Goal: Transaction & Acquisition: Purchase product/service

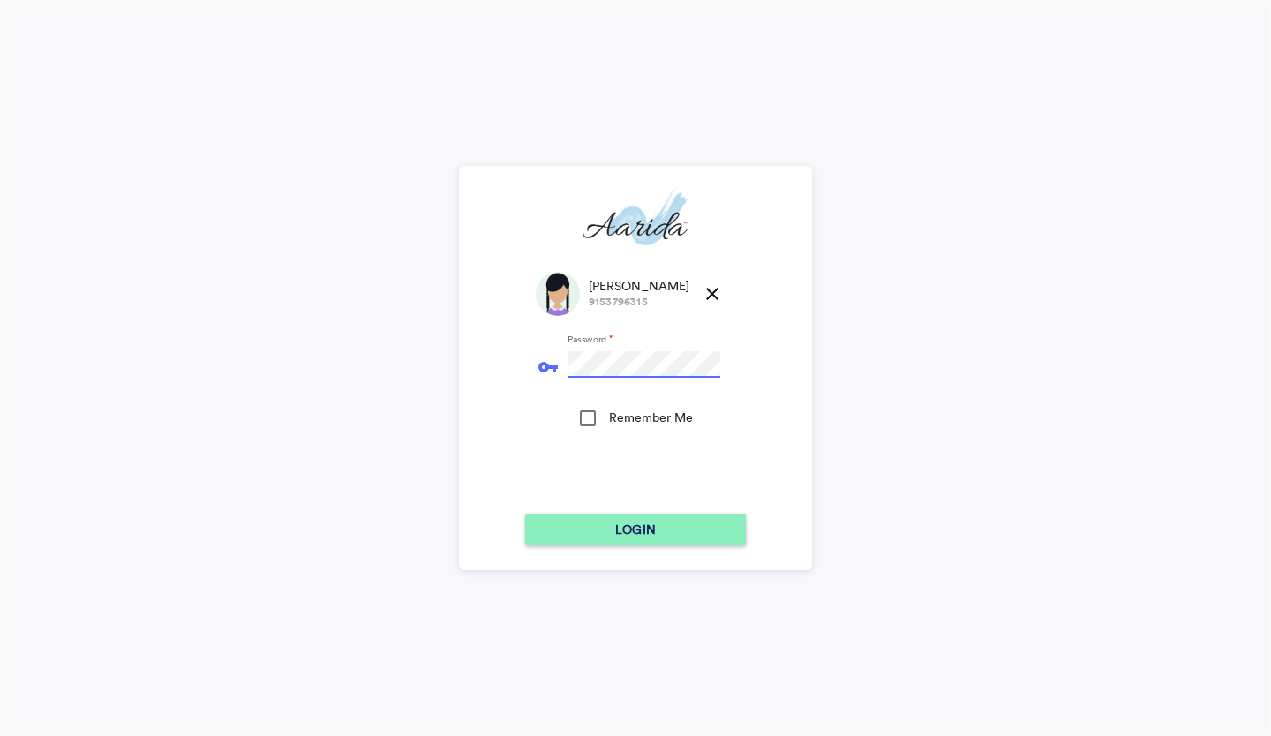
click at [559, 532] on div "LOGIN" at bounding box center [635, 530] width 206 height 32
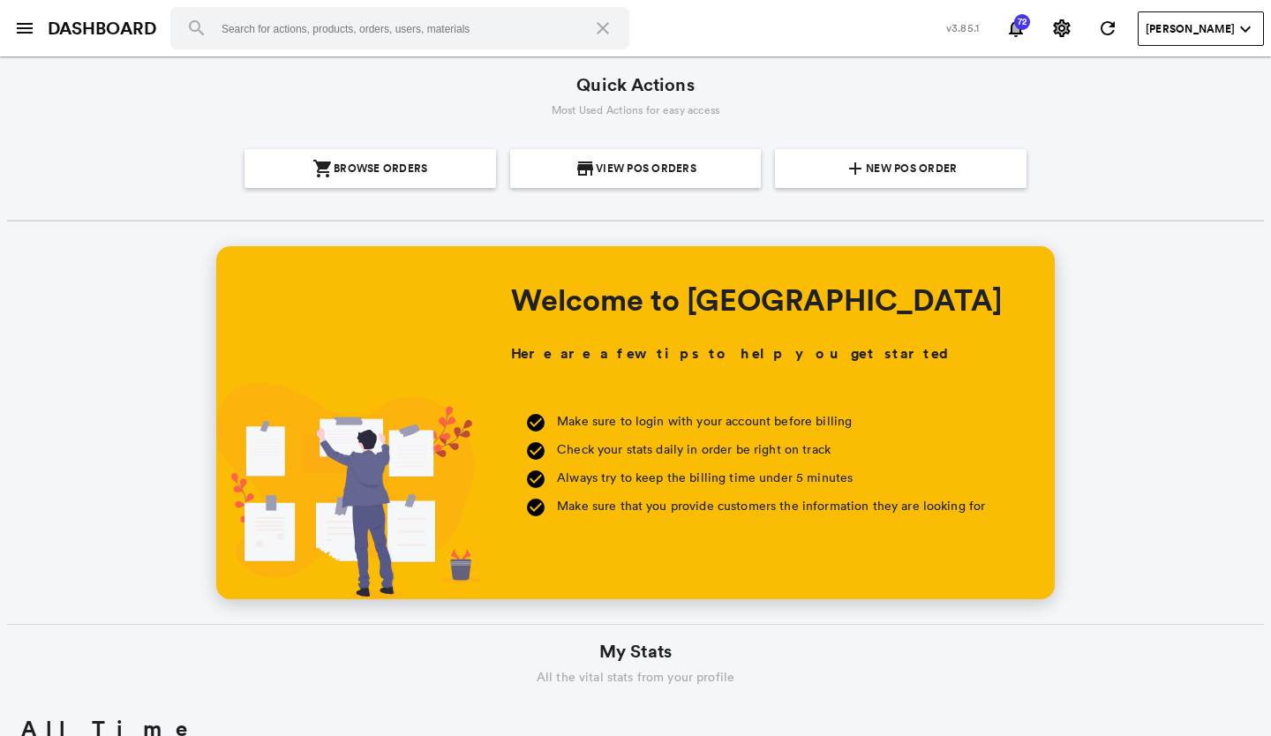
scroll to position [318, 607]
click at [822, 169] on section "add New POS Order" at bounding box center [900, 168] width 237 height 39
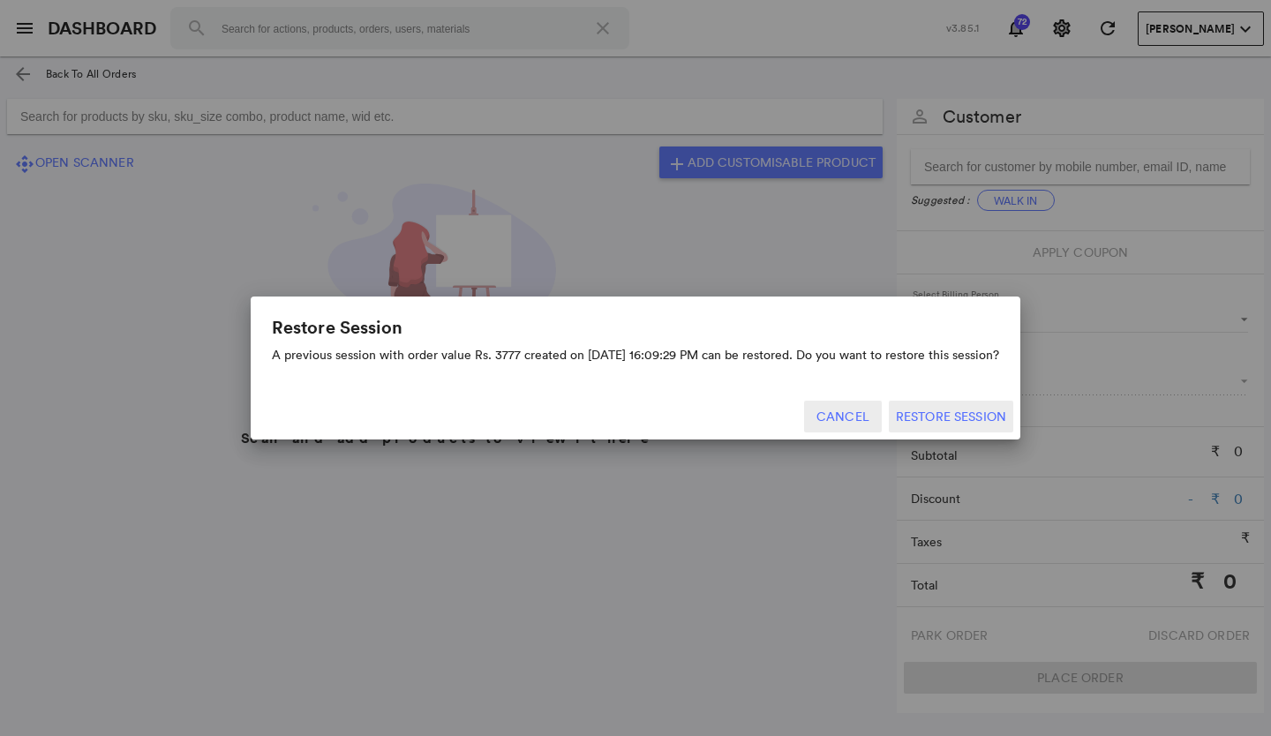
click at [840, 421] on button "Cancel" at bounding box center [843, 417] width 78 height 32
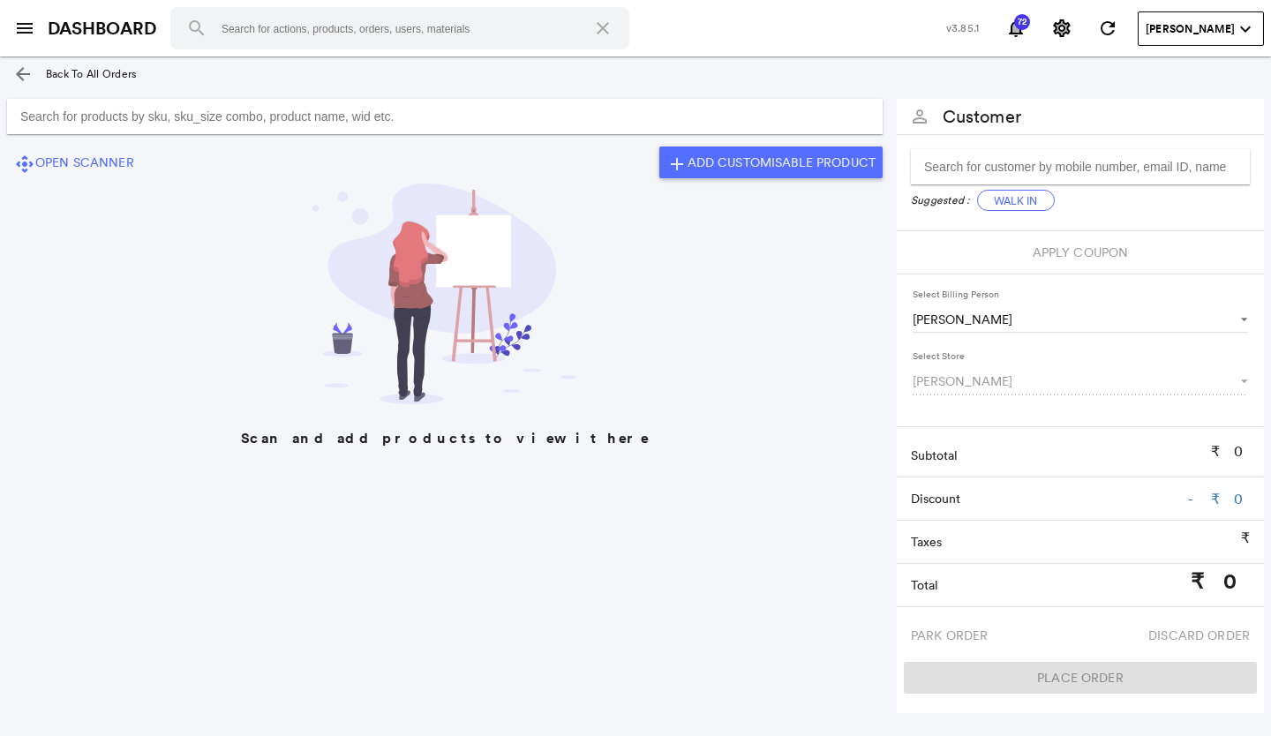
click at [565, 114] on input "Search for products by sku, sku_size combo, product name, wid etc." at bounding box center [444, 116] width 875 height 35
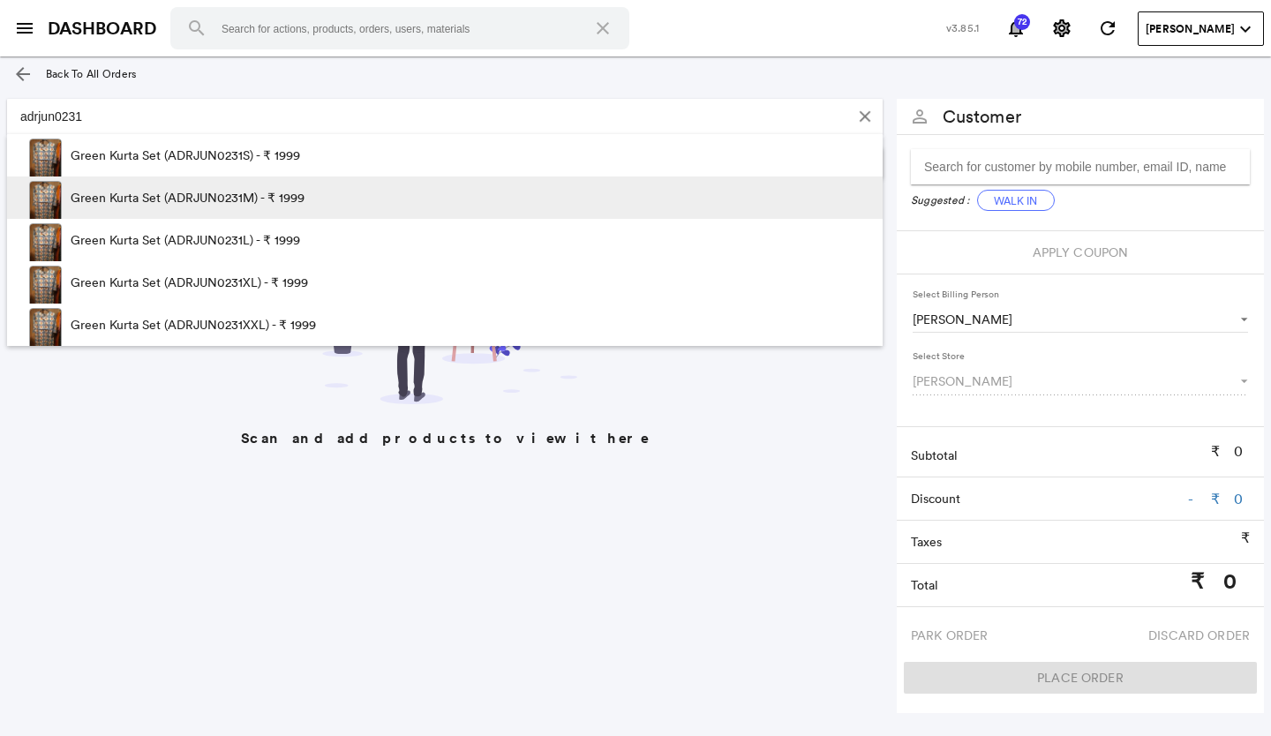
type input "adrjun0231"
click at [372, 207] on span at bounding box center [388, 202] width 169 height 53
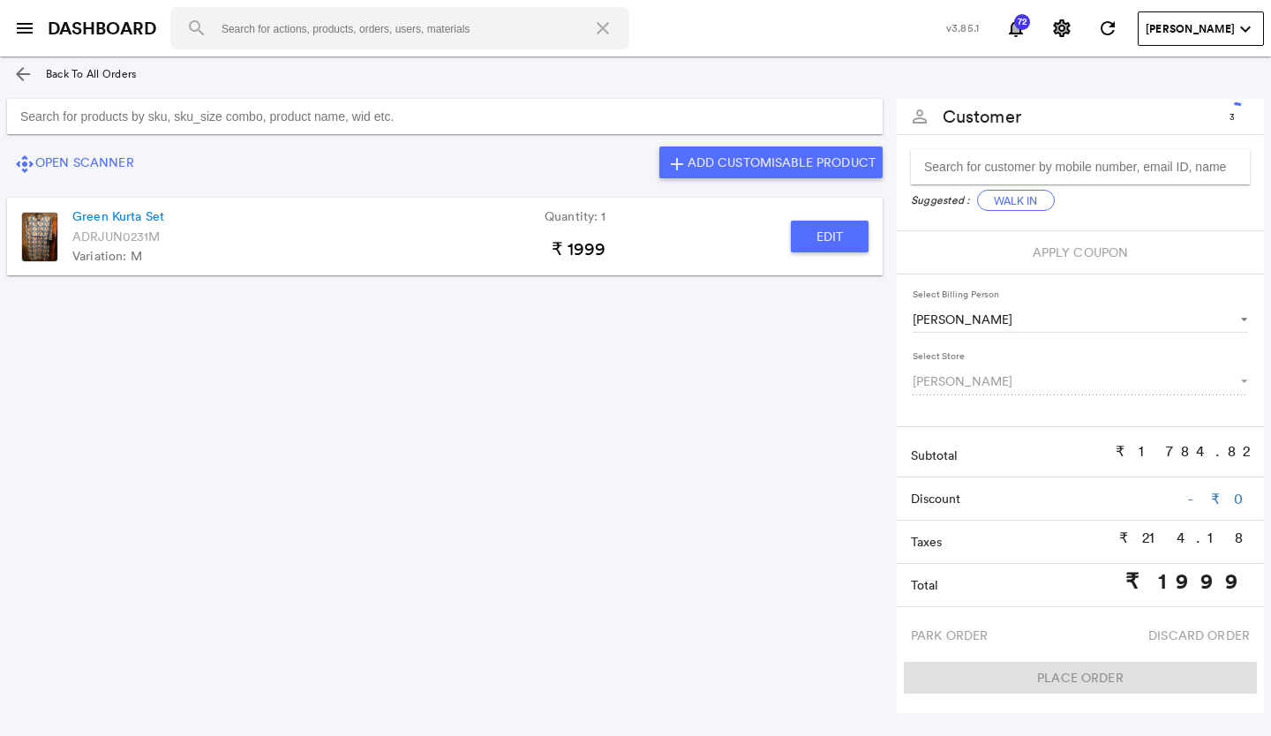
click at [805, 239] on button "Edit" at bounding box center [830, 237] width 78 height 32
type input "Green Kurta Set"
type input "1"
type input "0"
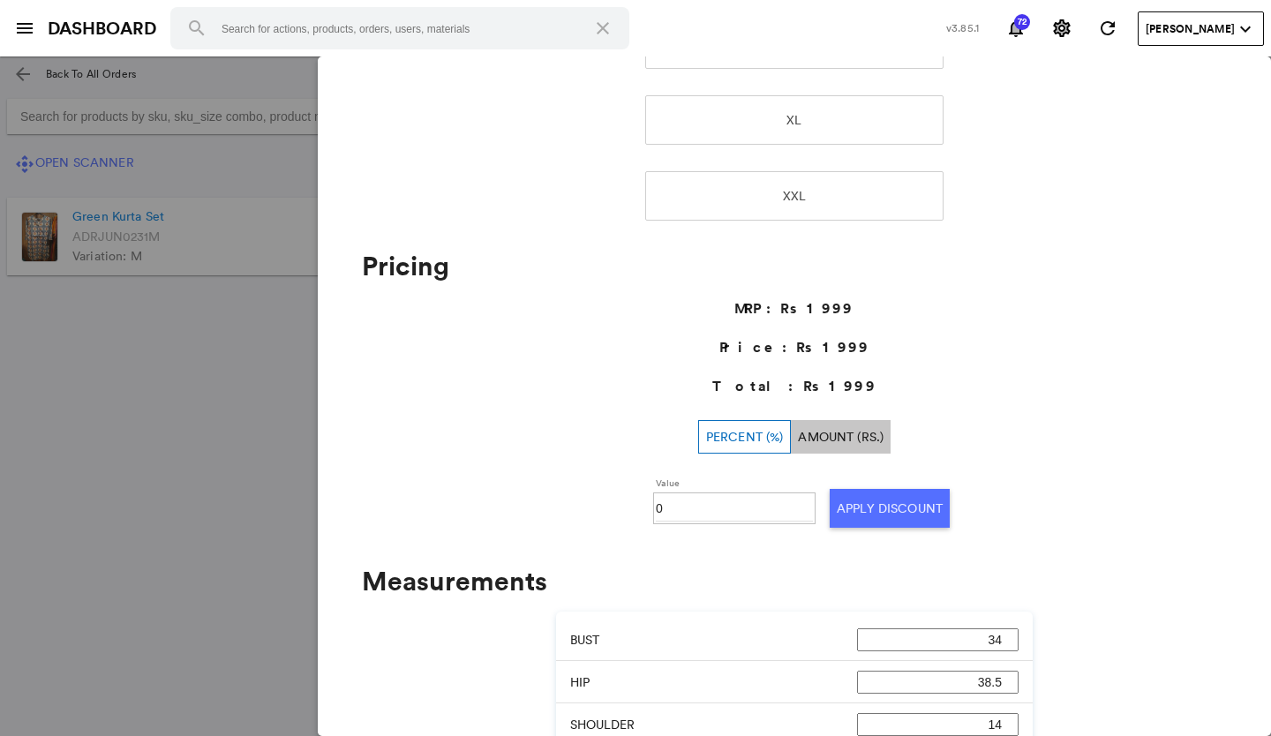
scroll to position [529, 0]
click at [206, 452] on md-backdrop at bounding box center [635, 395] width 1271 height 679
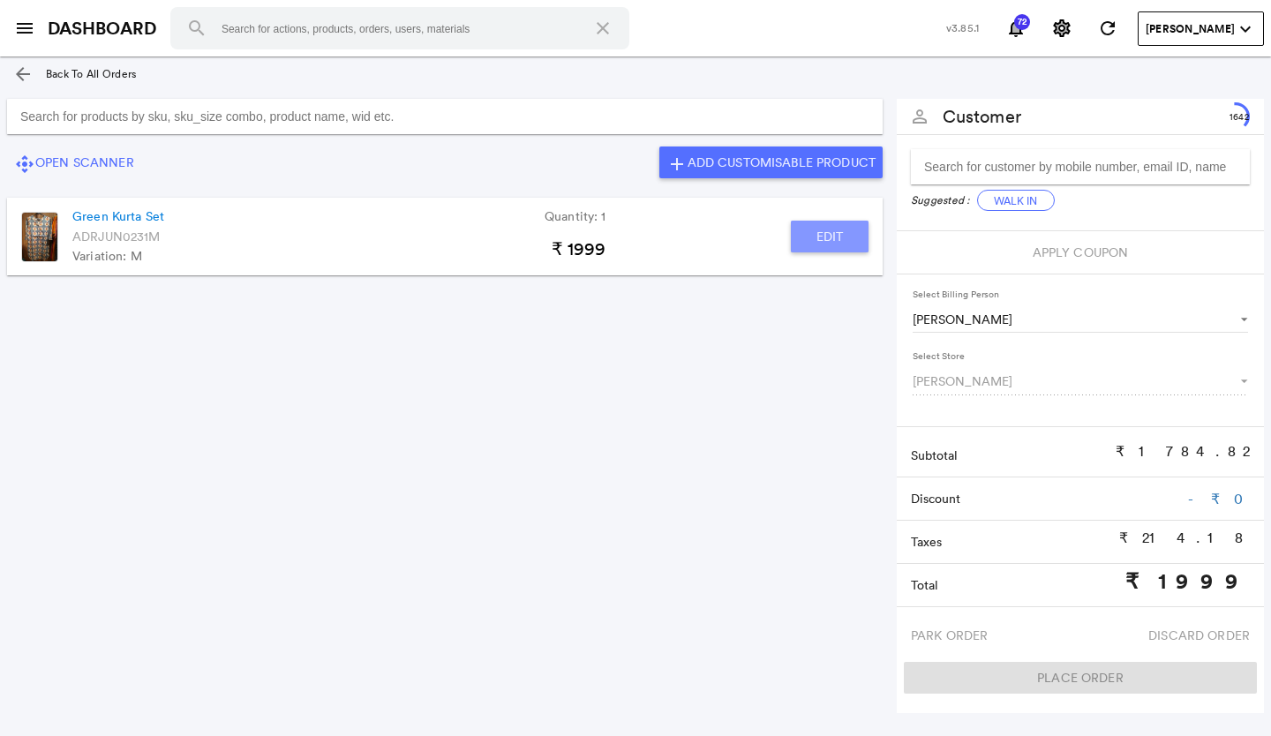
click at [850, 248] on button "Edit" at bounding box center [830, 237] width 78 height 32
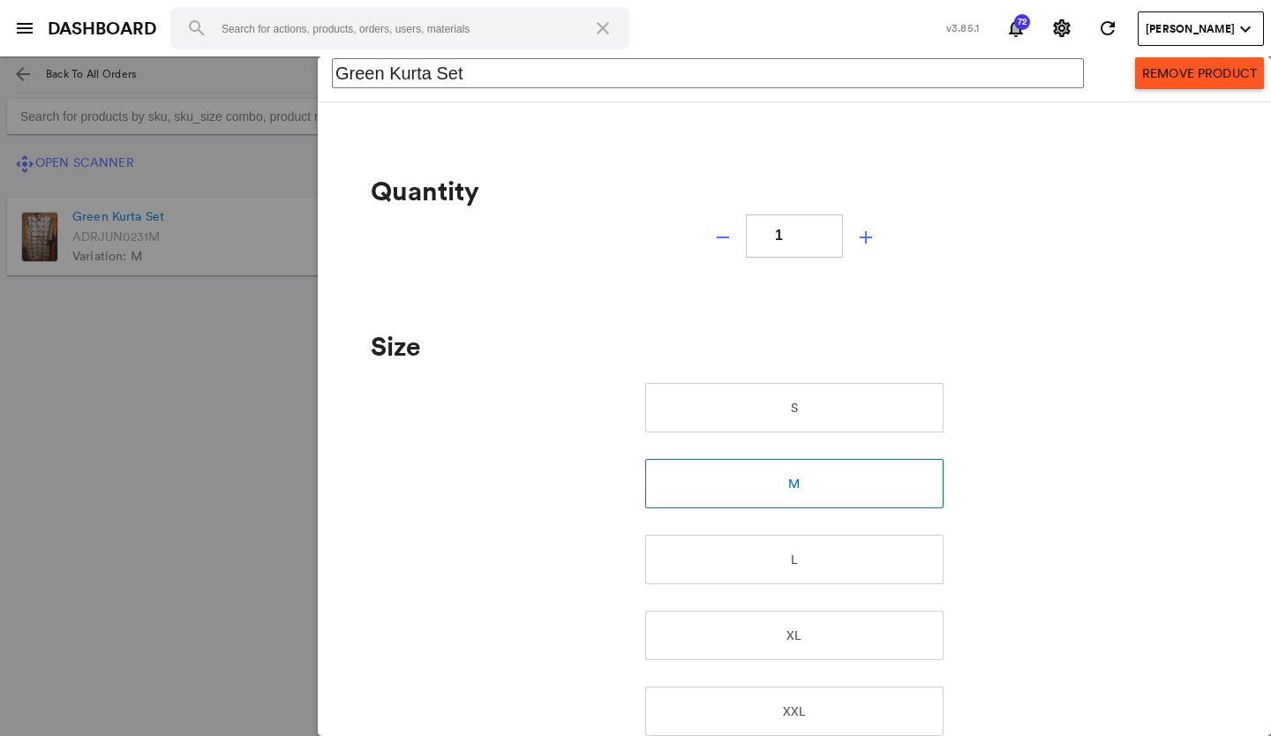
scroll to position [0, 0]
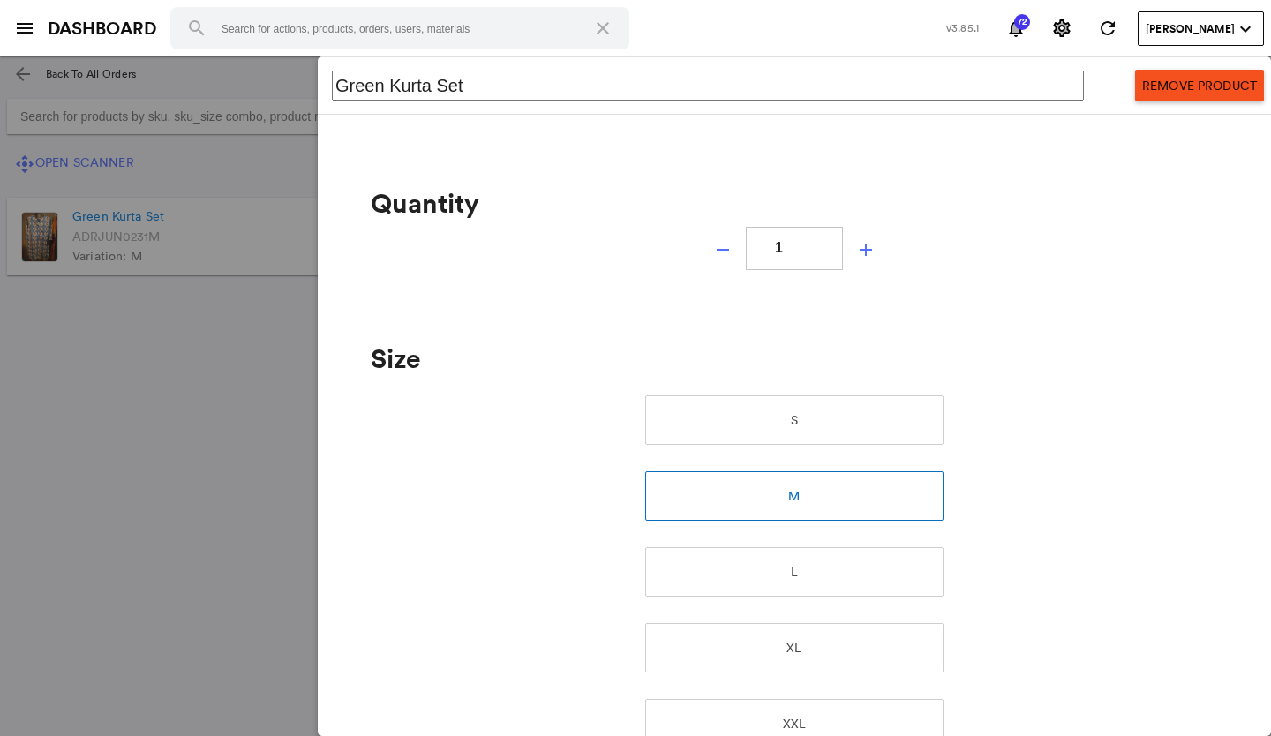
click at [1135, 90] on button "Remove Product" at bounding box center [1199, 86] width 129 height 32
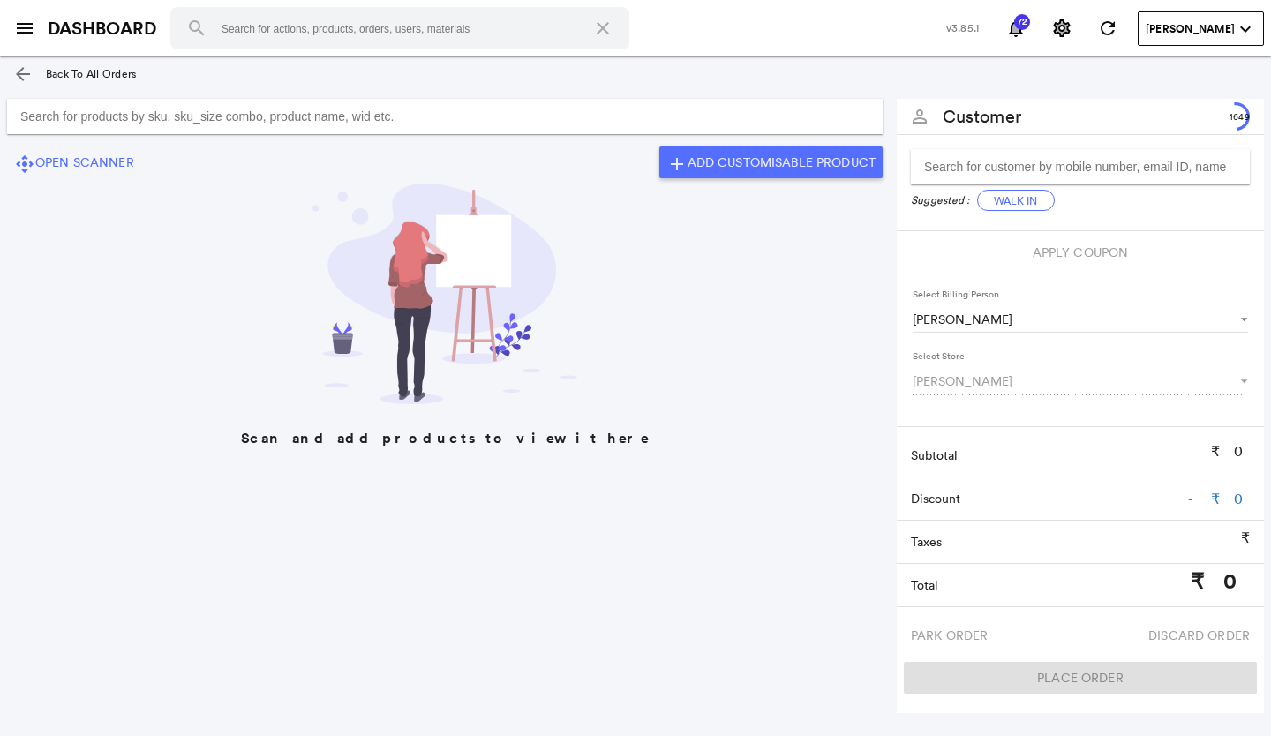
click at [550, 115] on input "Search for products by sku, sku_size combo, product name, wid etc." at bounding box center [444, 116] width 875 height 35
click at [475, 123] on input "Search for products by sku, sku_size combo, product name, wid etc." at bounding box center [444, 116] width 875 height 35
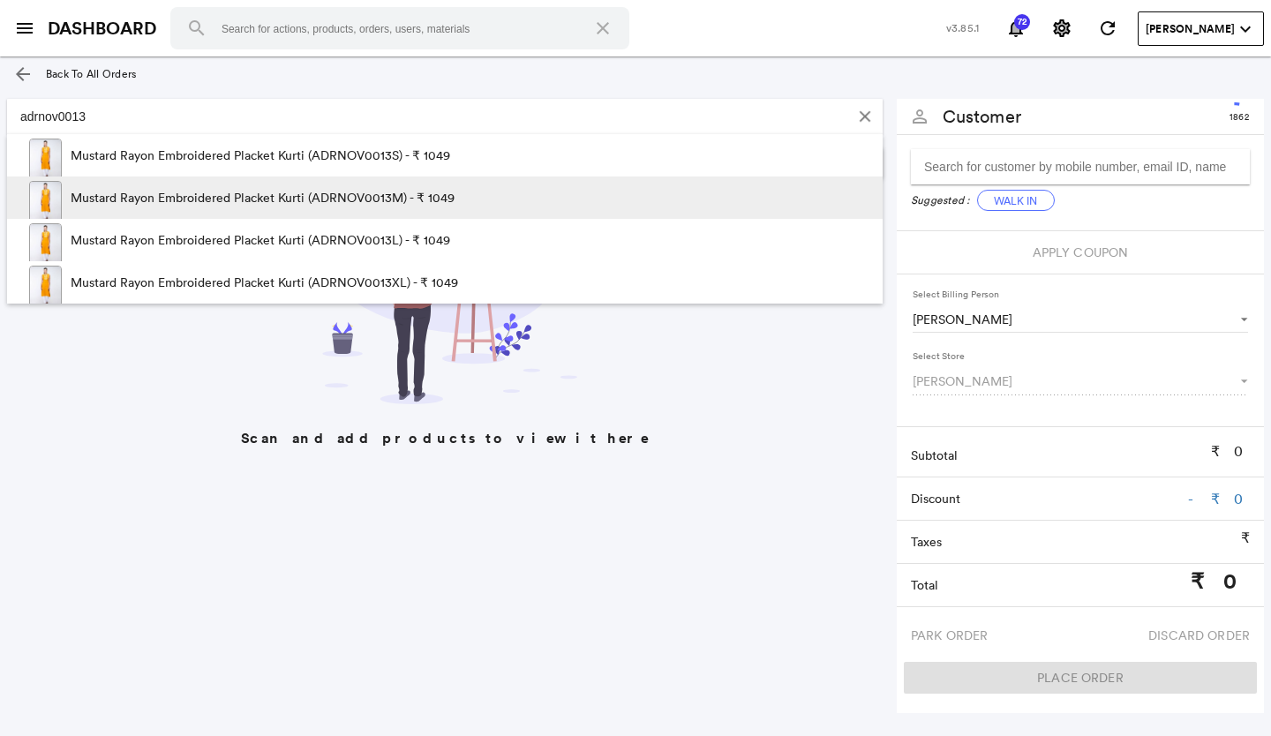
type input "adrnov0013"
click at [420, 194] on p "Mustard Rayon Embroidered Placket Kurti (ADRNOV0013M) - ₹ 1049" at bounding box center [263, 197] width 384 height 42
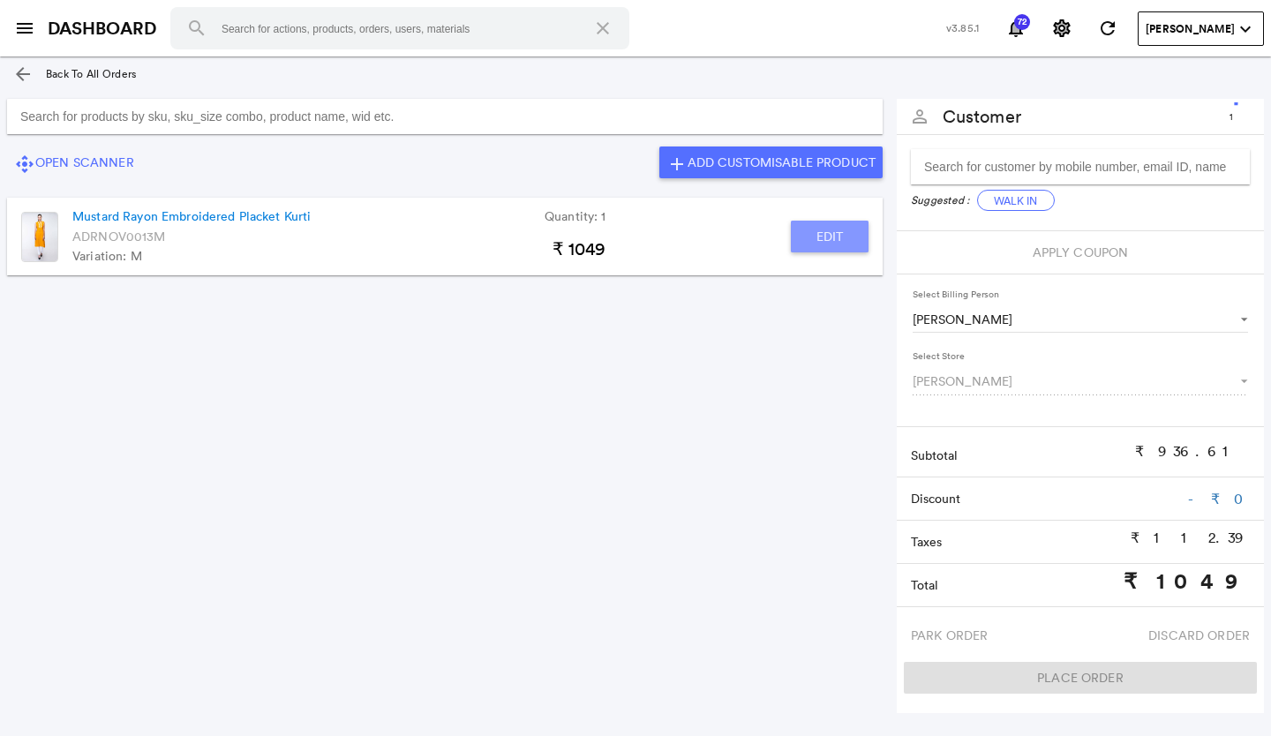
click at [826, 238] on button "Edit" at bounding box center [830, 237] width 78 height 32
type input "Mustard Rayon Embroidered Placket Kurti"
type input "1"
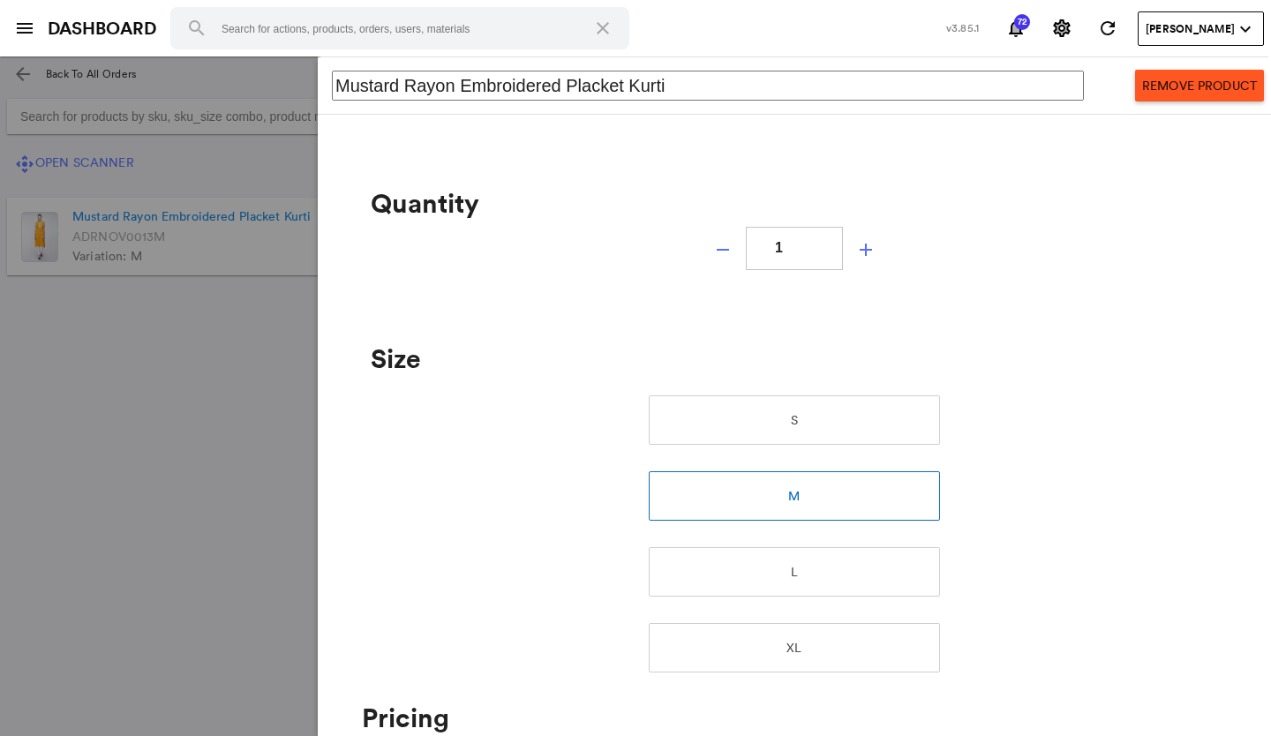
click at [162, 390] on md-backdrop at bounding box center [635, 395] width 1271 height 679
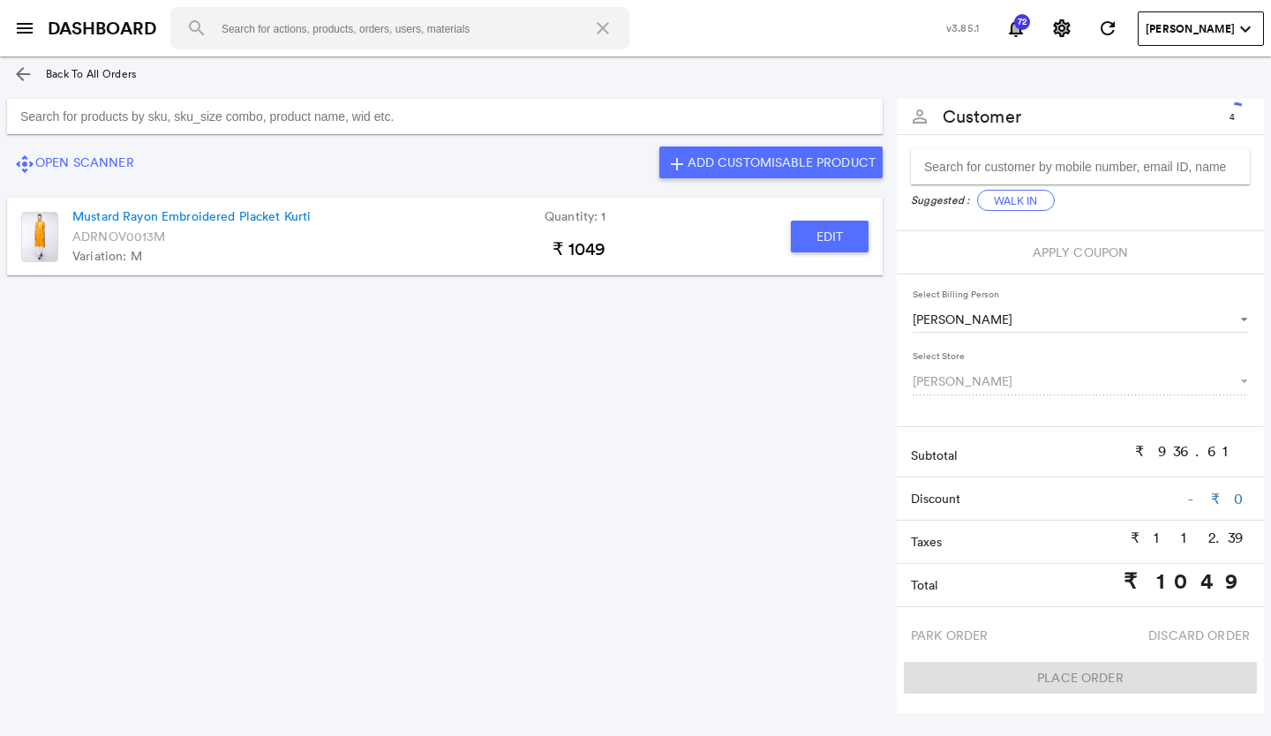
click at [841, 236] on button "Edit" at bounding box center [830, 237] width 78 height 32
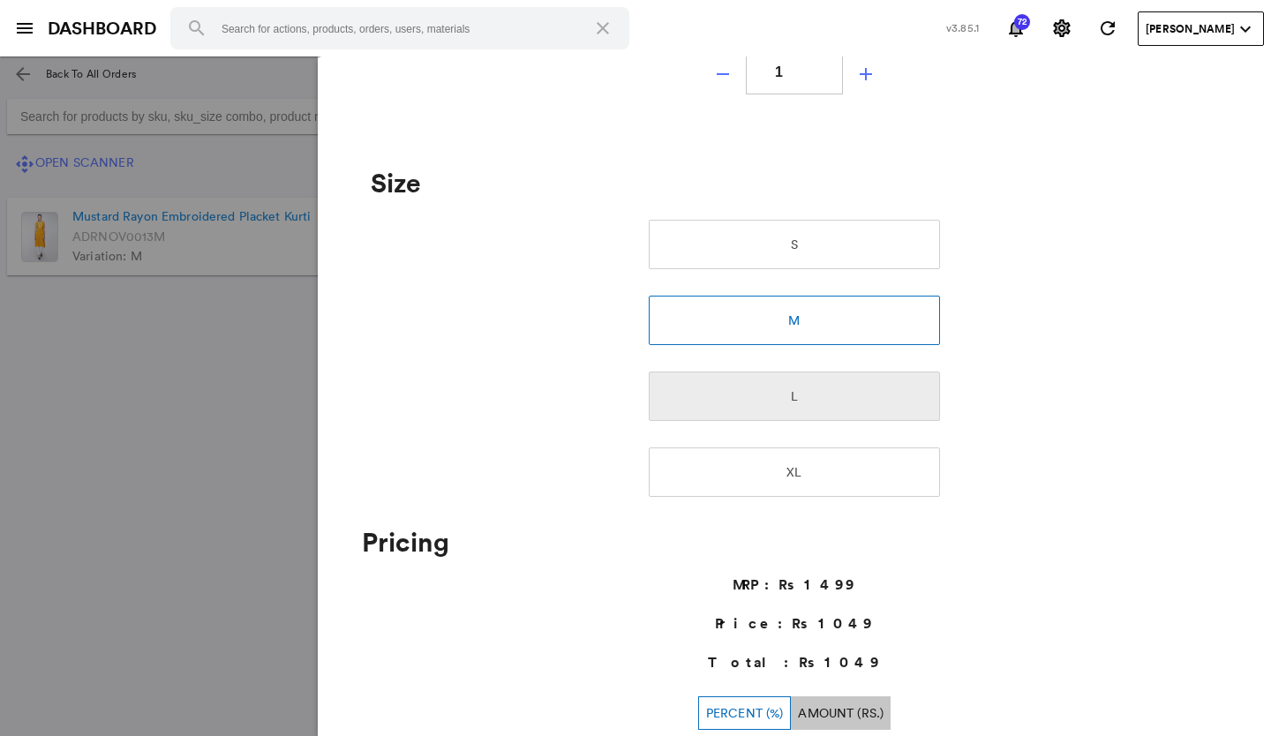
scroll to position [353, 0]
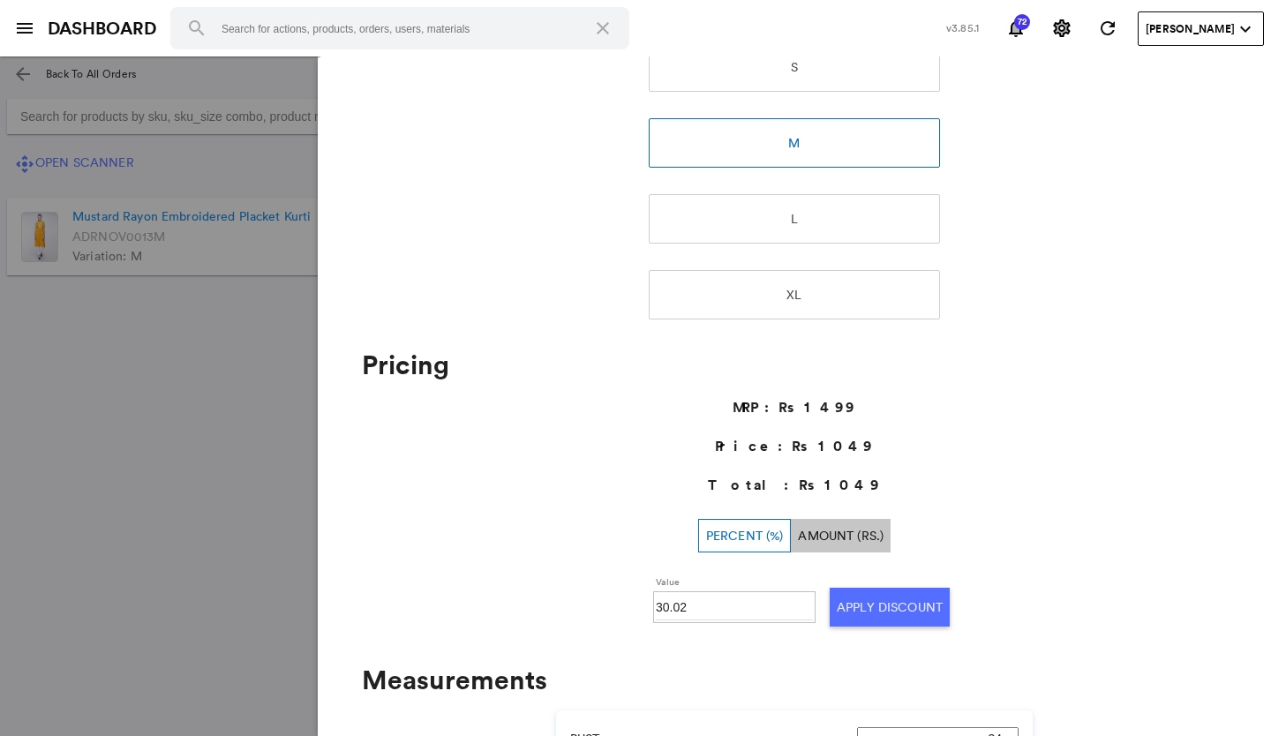
click at [697, 601] on input "30.02" at bounding box center [734, 607] width 157 height 26
type input "3"
click at [863, 611] on button "Apply Discount" at bounding box center [890, 607] width 120 height 39
click at [164, 574] on md-backdrop at bounding box center [635, 395] width 1271 height 679
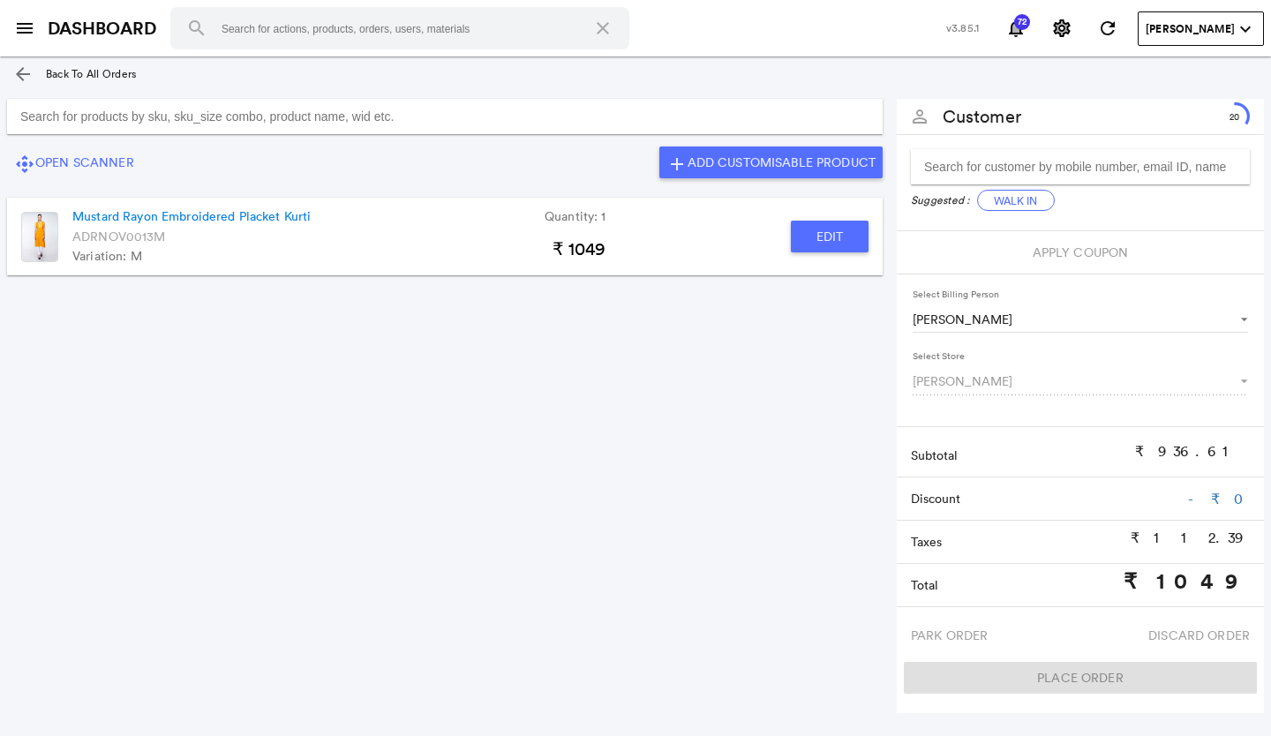
click at [816, 236] on button "Edit" at bounding box center [830, 237] width 78 height 32
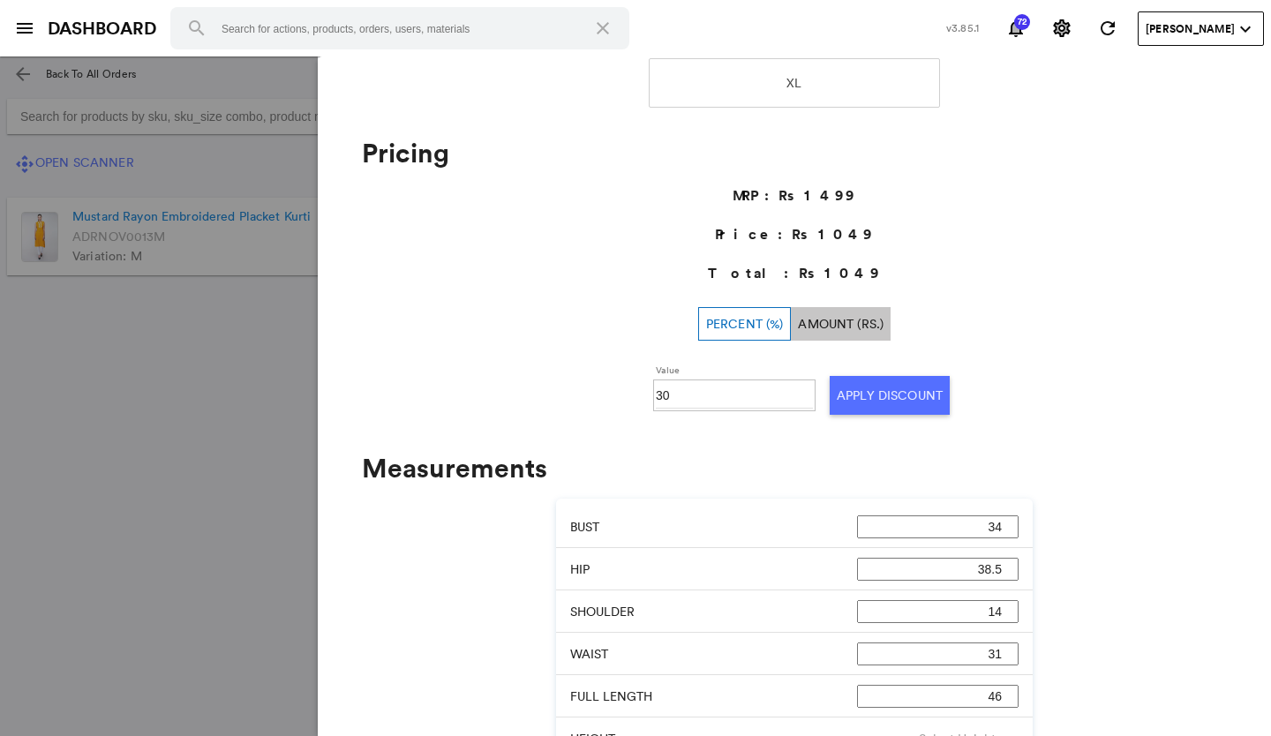
scroll to position [618, 0]
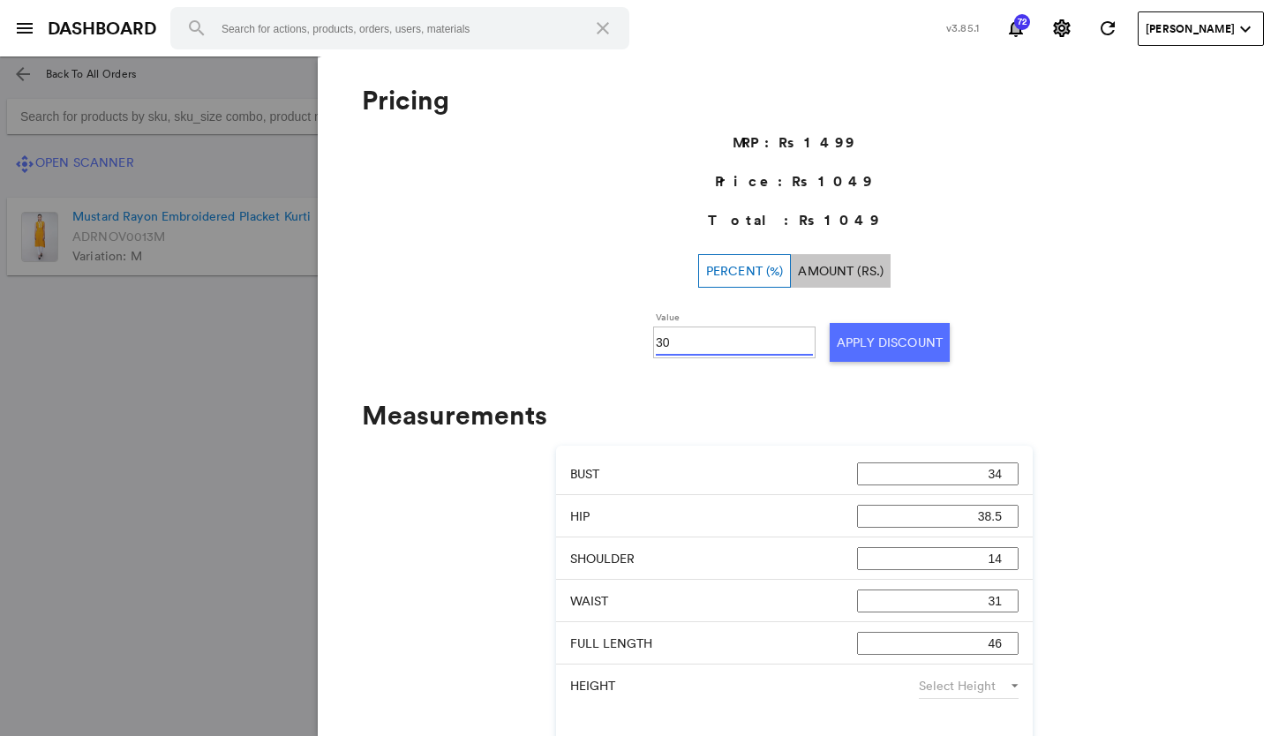
click at [671, 335] on input "30" at bounding box center [734, 342] width 157 height 26
type input "3"
click at [0, 444] on md-backdrop at bounding box center [635, 395] width 1271 height 679
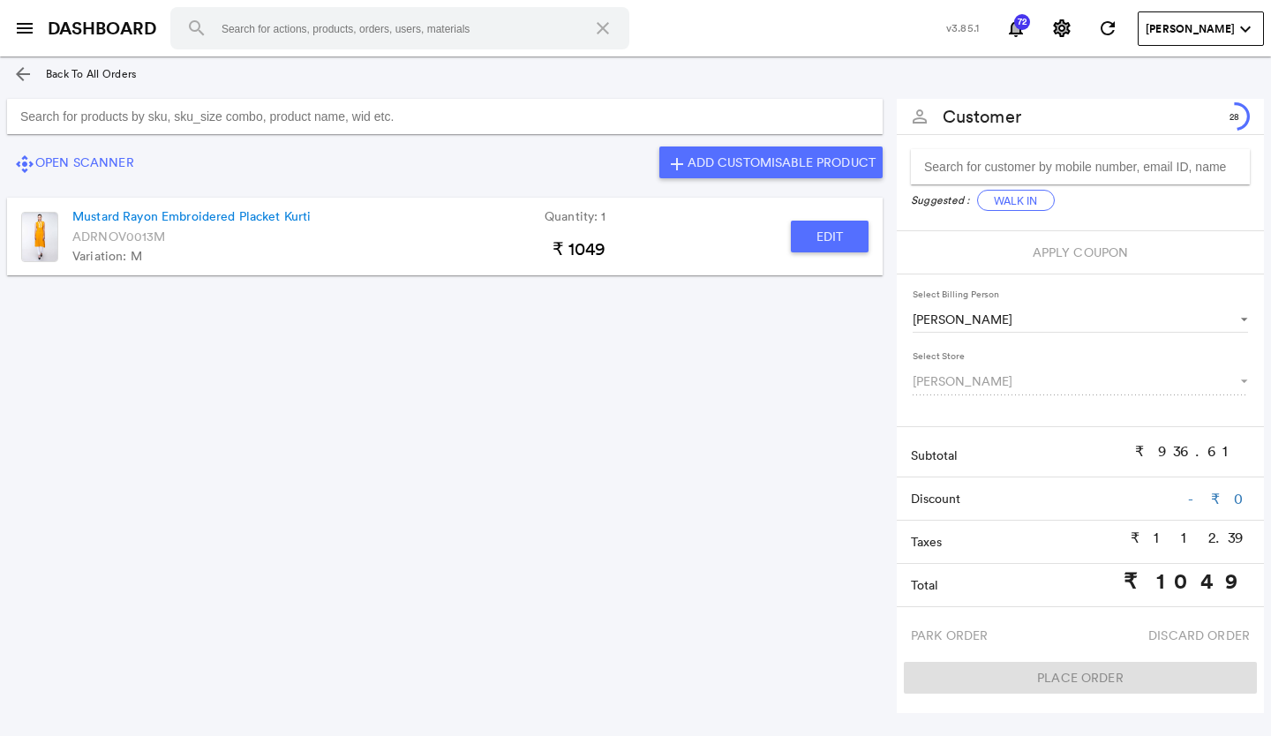
click at [846, 239] on button "Edit" at bounding box center [830, 237] width 78 height 32
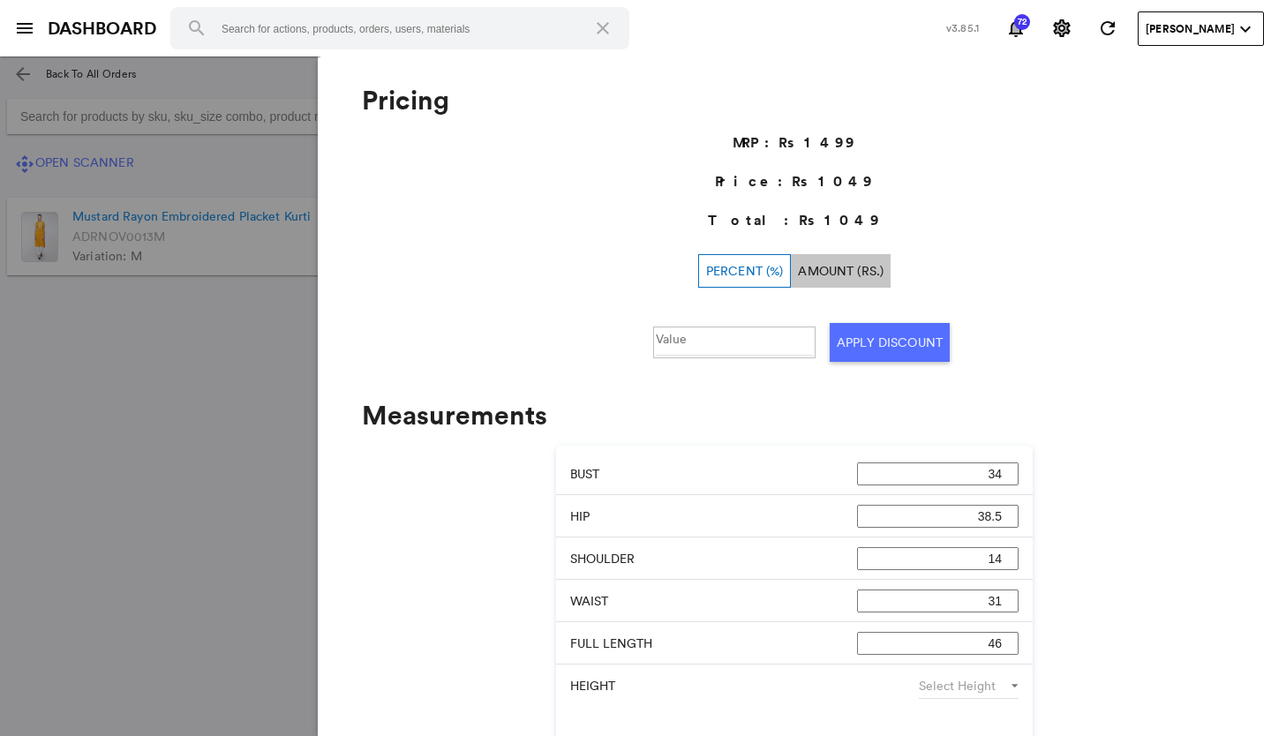
click at [0, 464] on md-backdrop at bounding box center [635, 395] width 1271 height 679
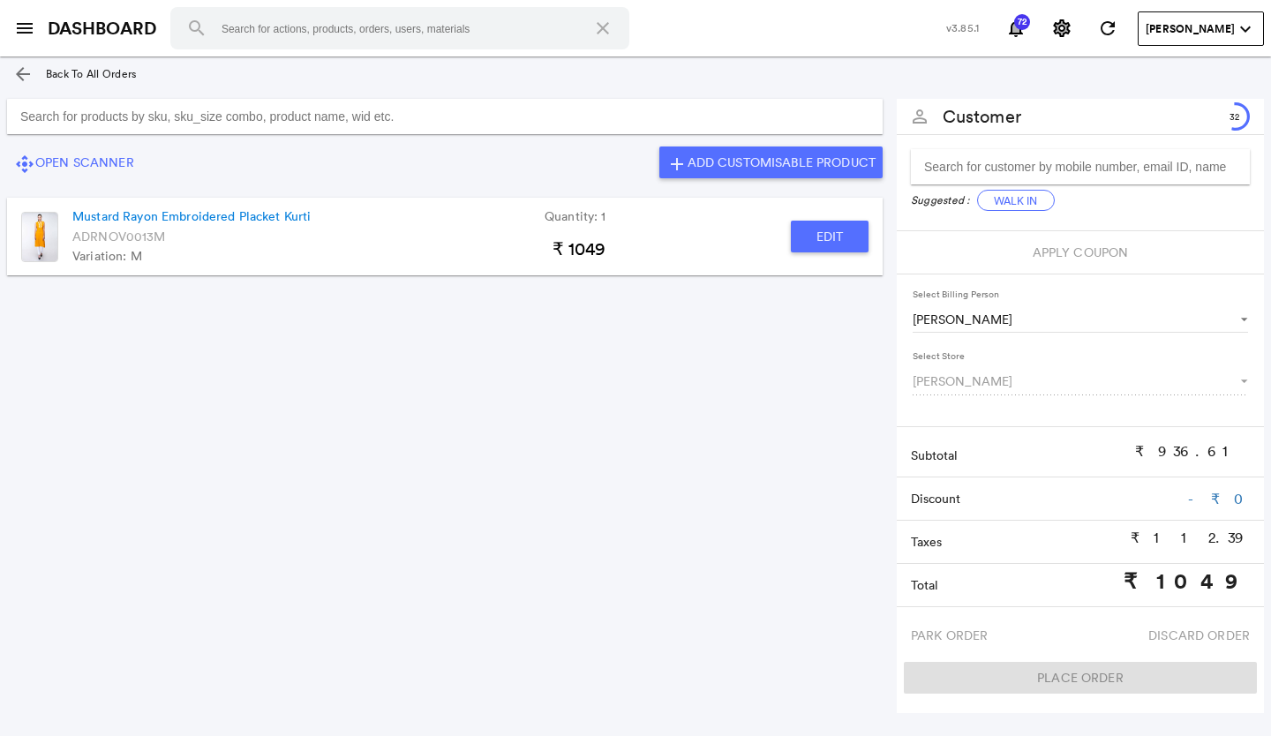
click at [832, 227] on button "Edit" at bounding box center [830, 237] width 78 height 32
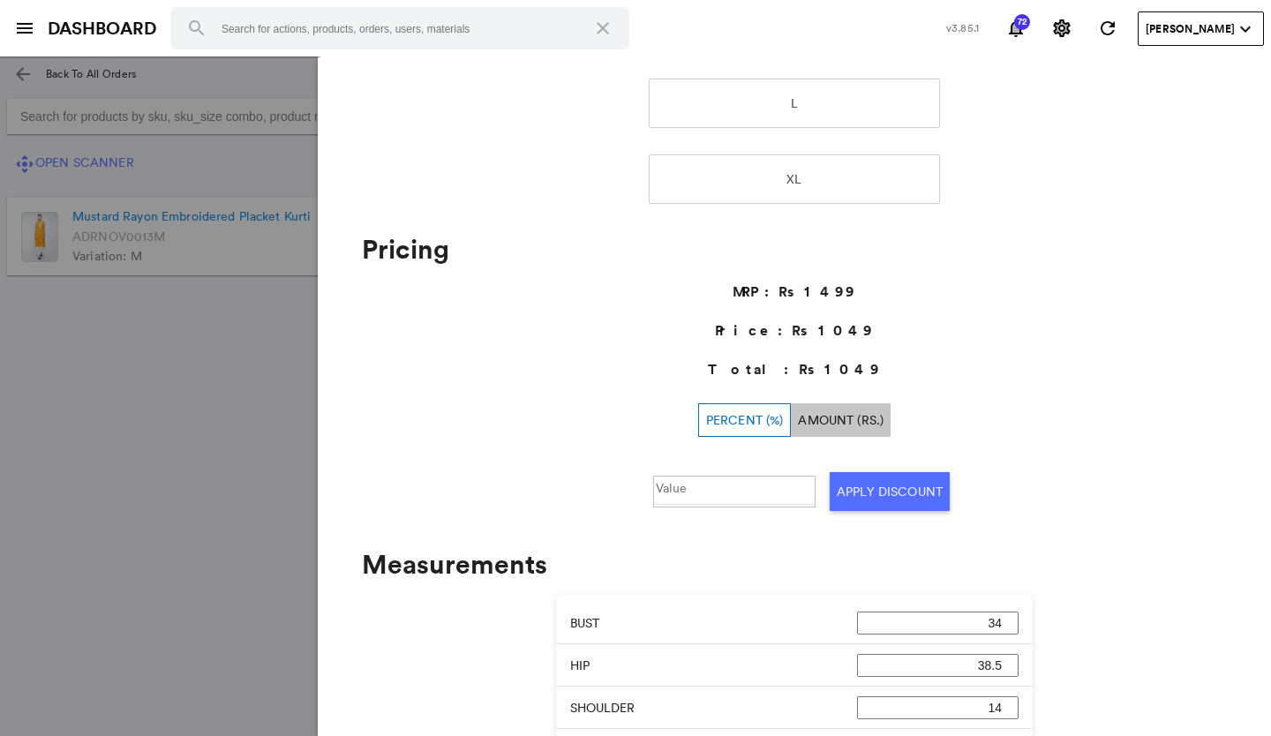
scroll to position [0, 0]
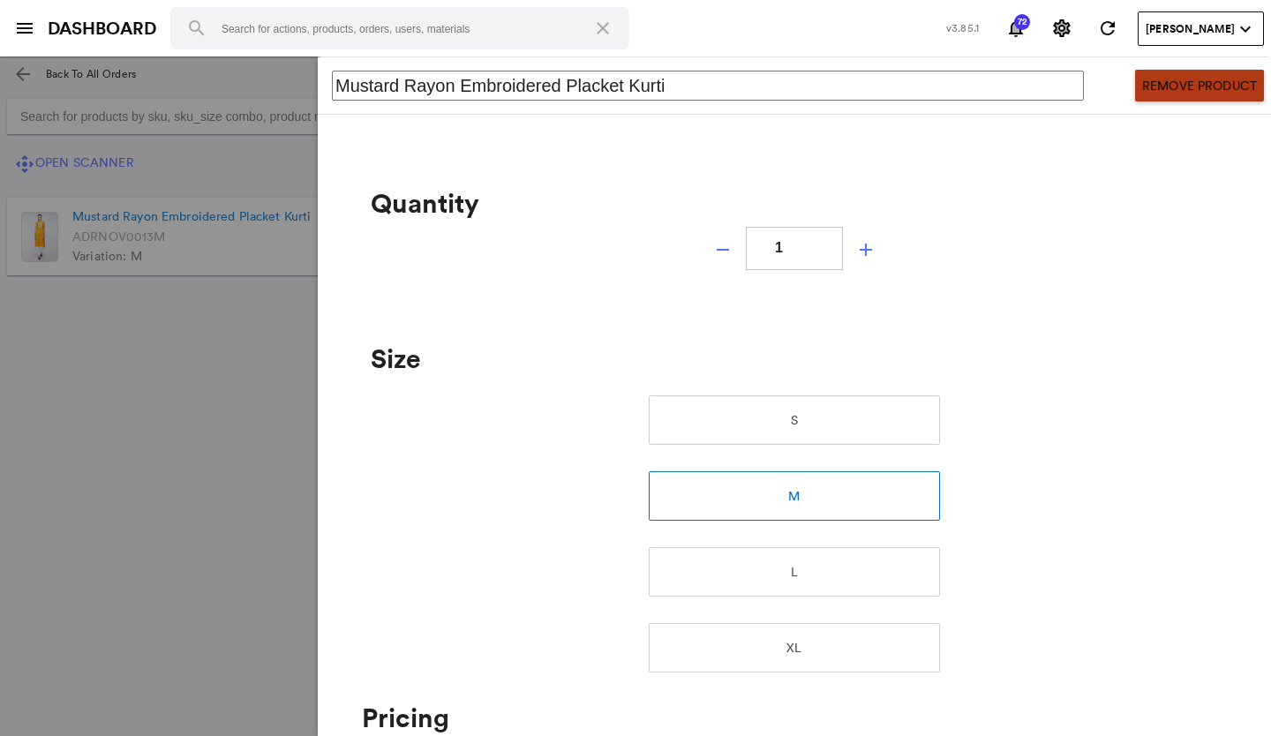
click at [1142, 80] on button "Remove Product" at bounding box center [1199, 86] width 129 height 32
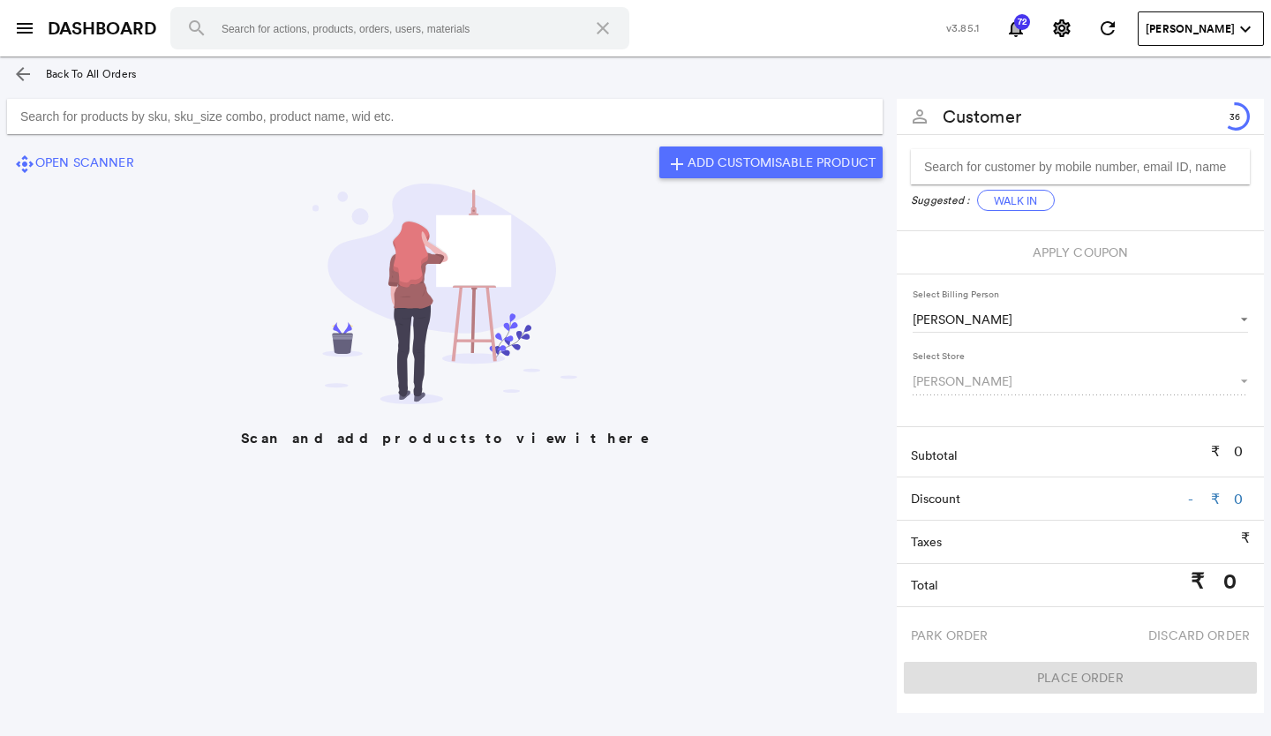
click at [308, 124] on input "Search for products by sku, sku_size combo, product name, wid etc." at bounding box center [444, 116] width 875 height 35
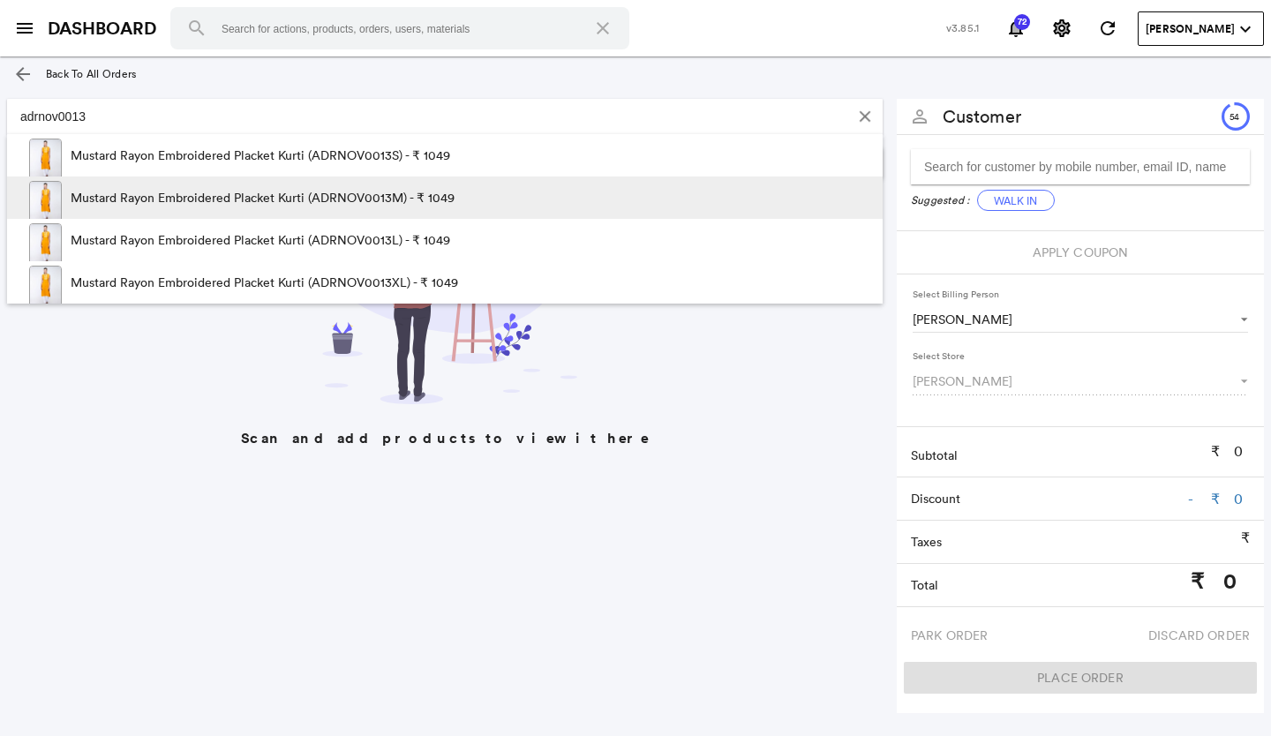
type input "adrnov0013"
click at [312, 216] on p "Mustard Rayon Embroidered Placket Kurti (ADRNOV0013M) - ₹ 1049" at bounding box center [263, 197] width 384 height 42
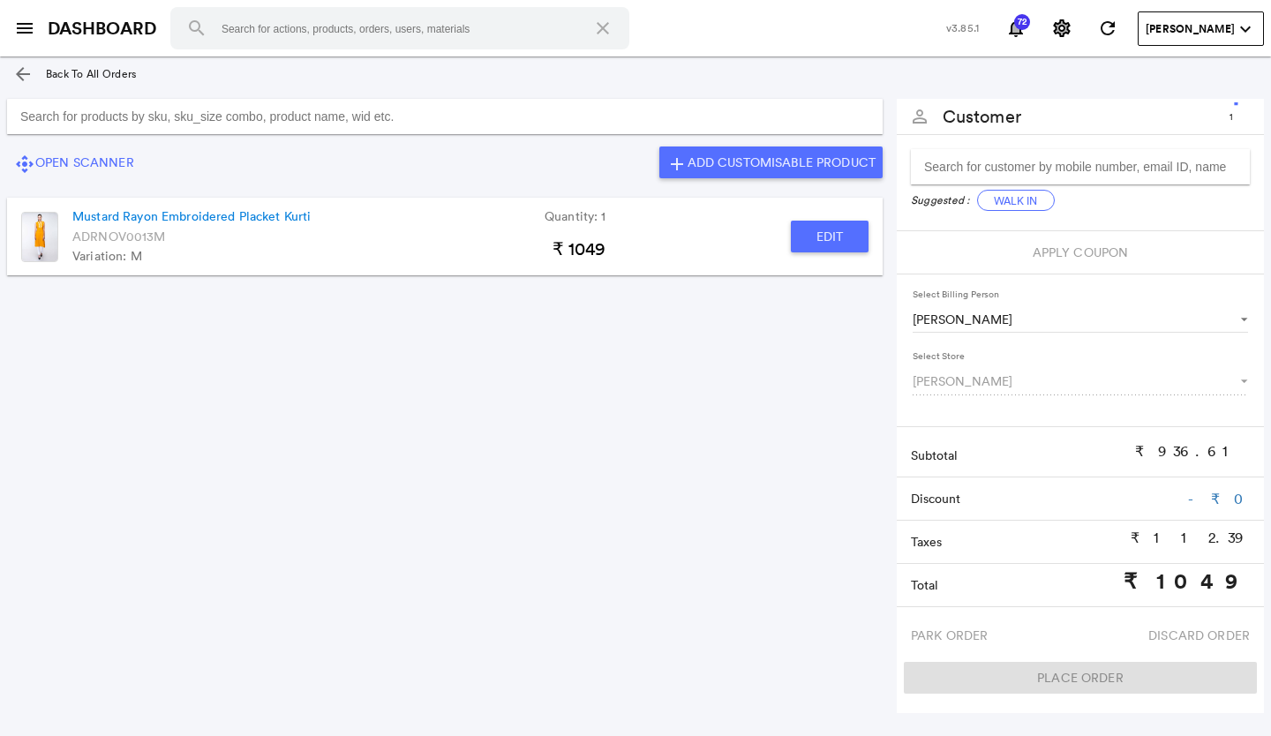
click at [819, 226] on button "Edit" at bounding box center [830, 237] width 78 height 32
type input "Mustard Rayon Embroidered Placket Kurti"
type input "1"
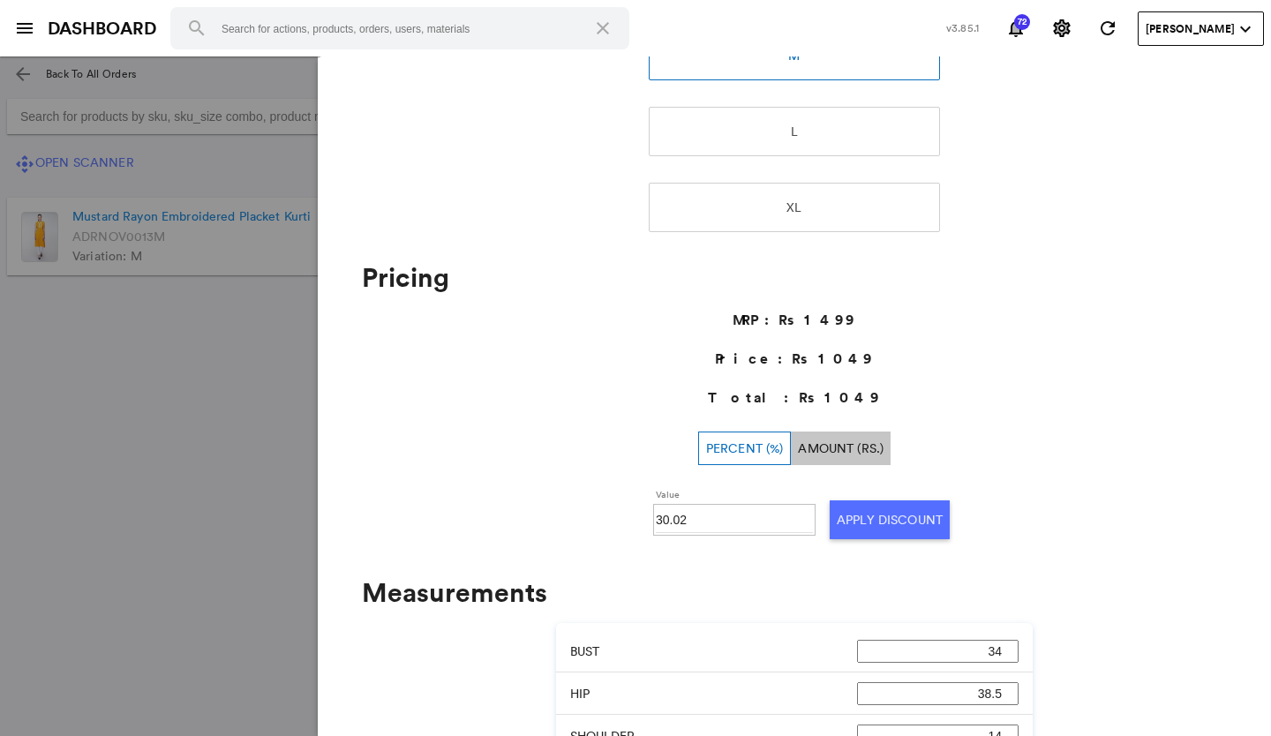
scroll to position [441, 0]
click at [220, 464] on md-backdrop at bounding box center [635, 395] width 1271 height 679
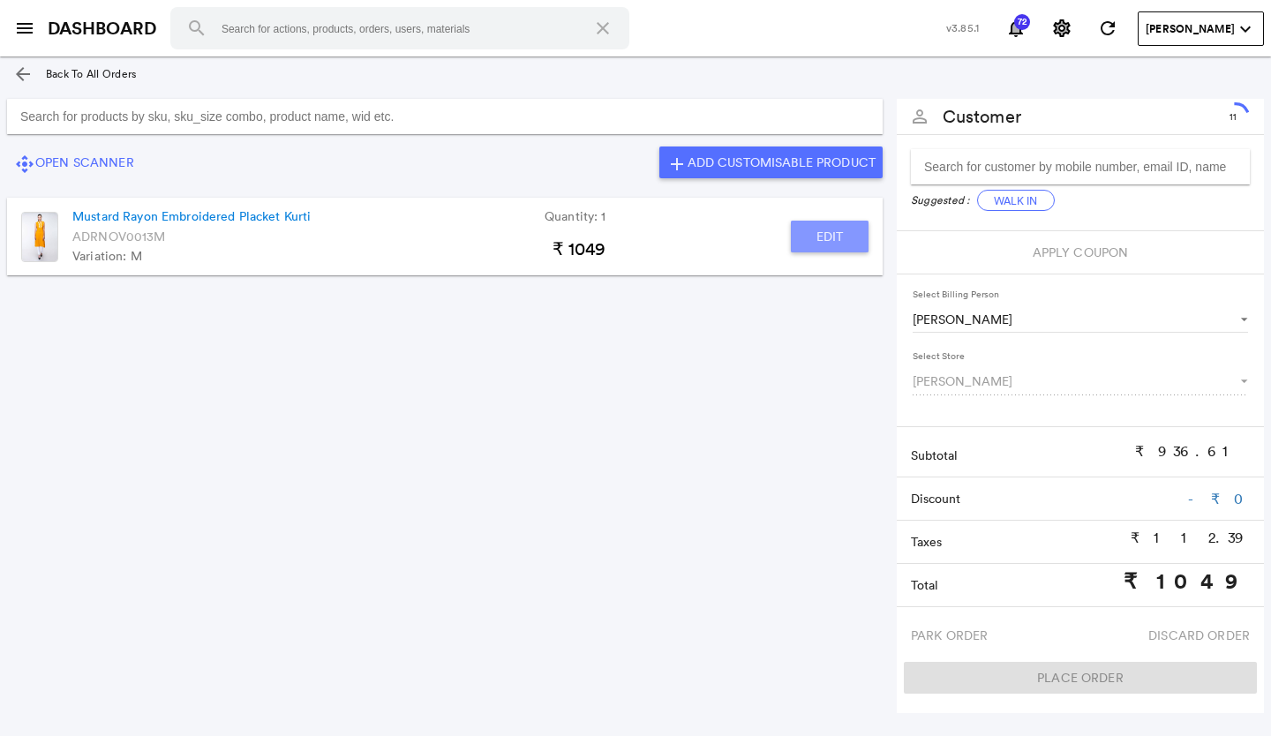
click at [849, 233] on button "Edit" at bounding box center [830, 237] width 78 height 32
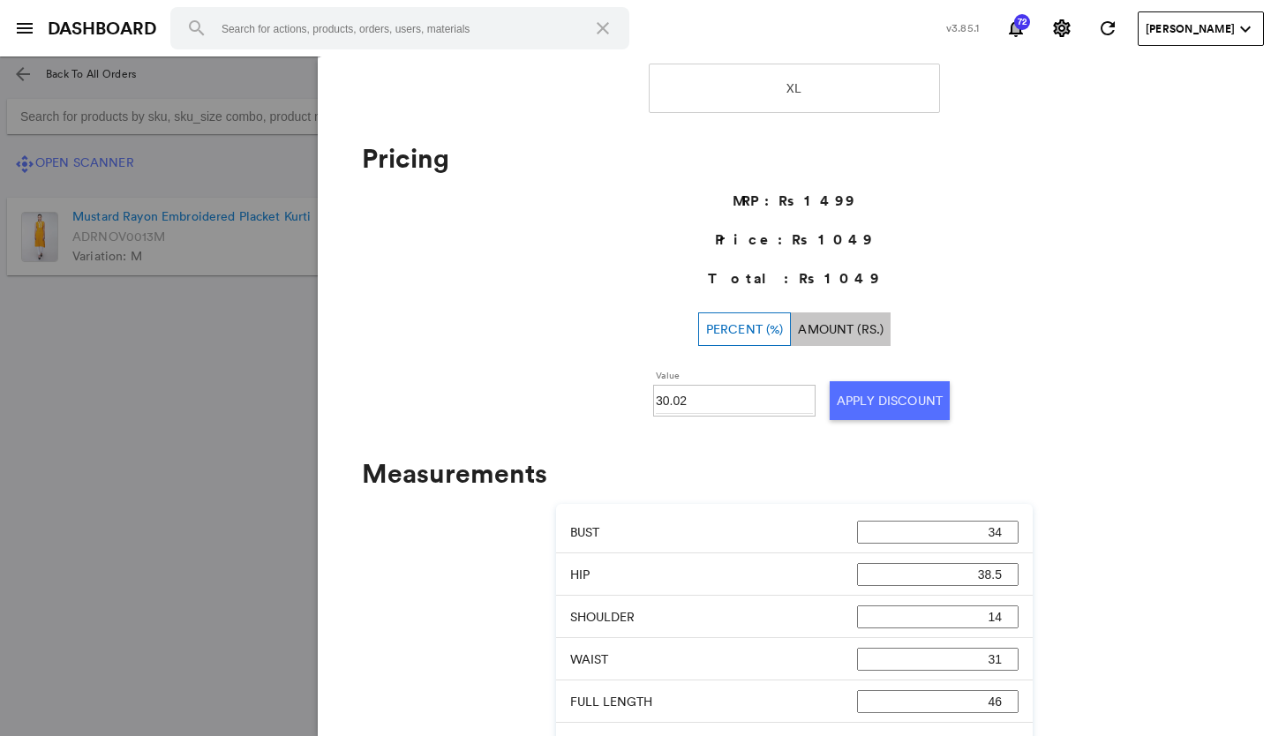
scroll to position [687, 0]
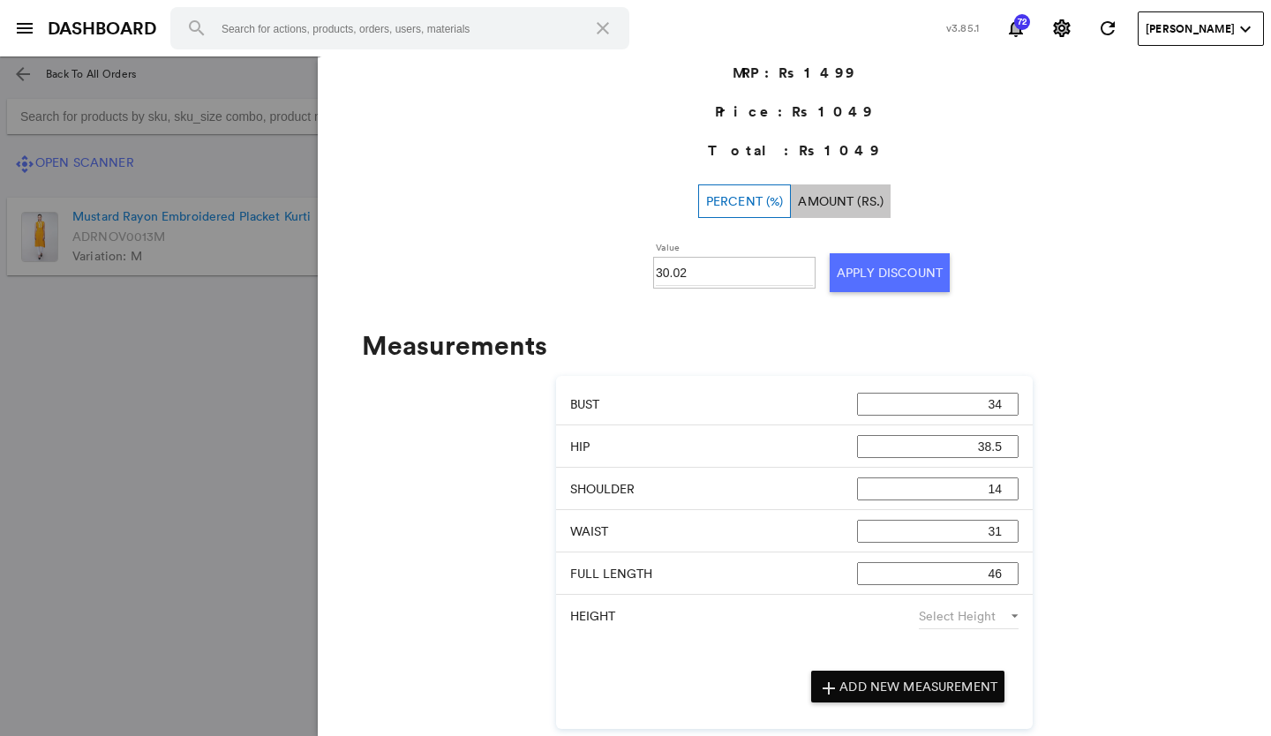
click at [702, 273] on input "30.02" at bounding box center [734, 272] width 157 height 26
type input "30"
click at [879, 286] on button "Apply Discount" at bounding box center [890, 272] width 120 height 39
click at [34, 512] on md-backdrop at bounding box center [635, 395] width 1271 height 679
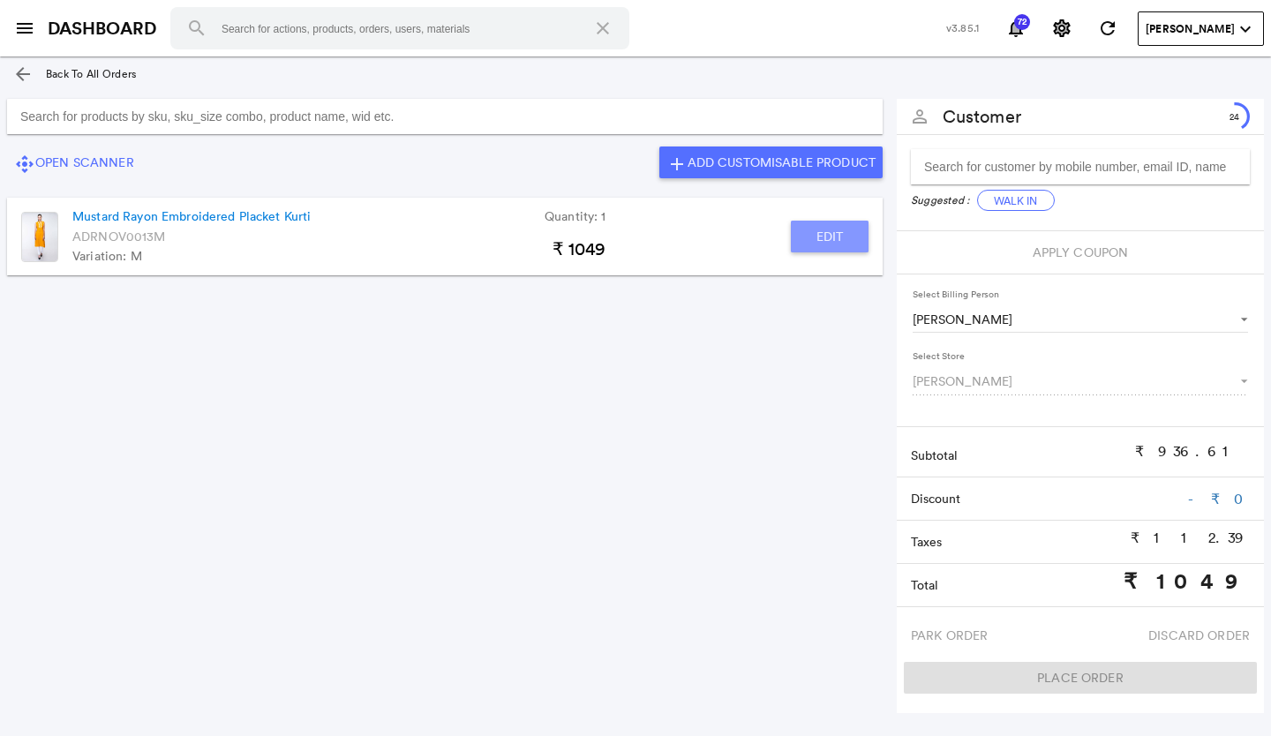
click at [798, 241] on button "Edit" at bounding box center [830, 237] width 78 height 32
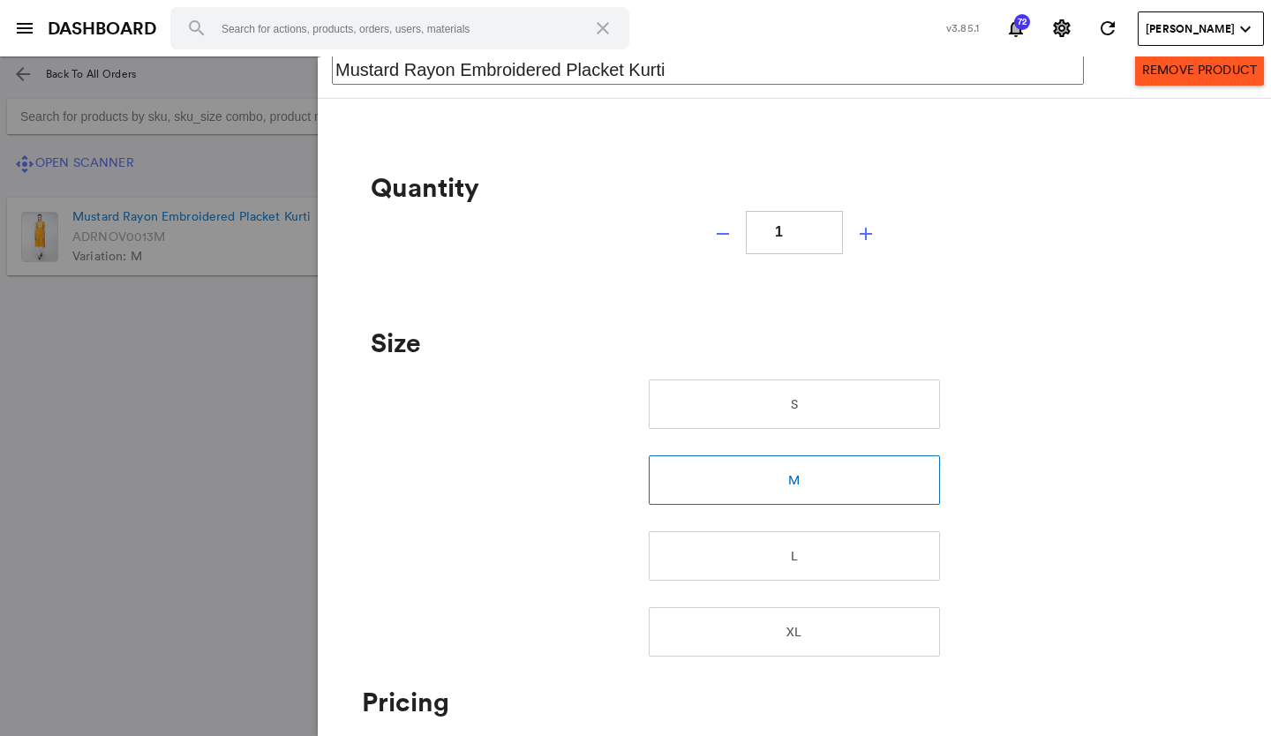
scroll to position [0, 0]
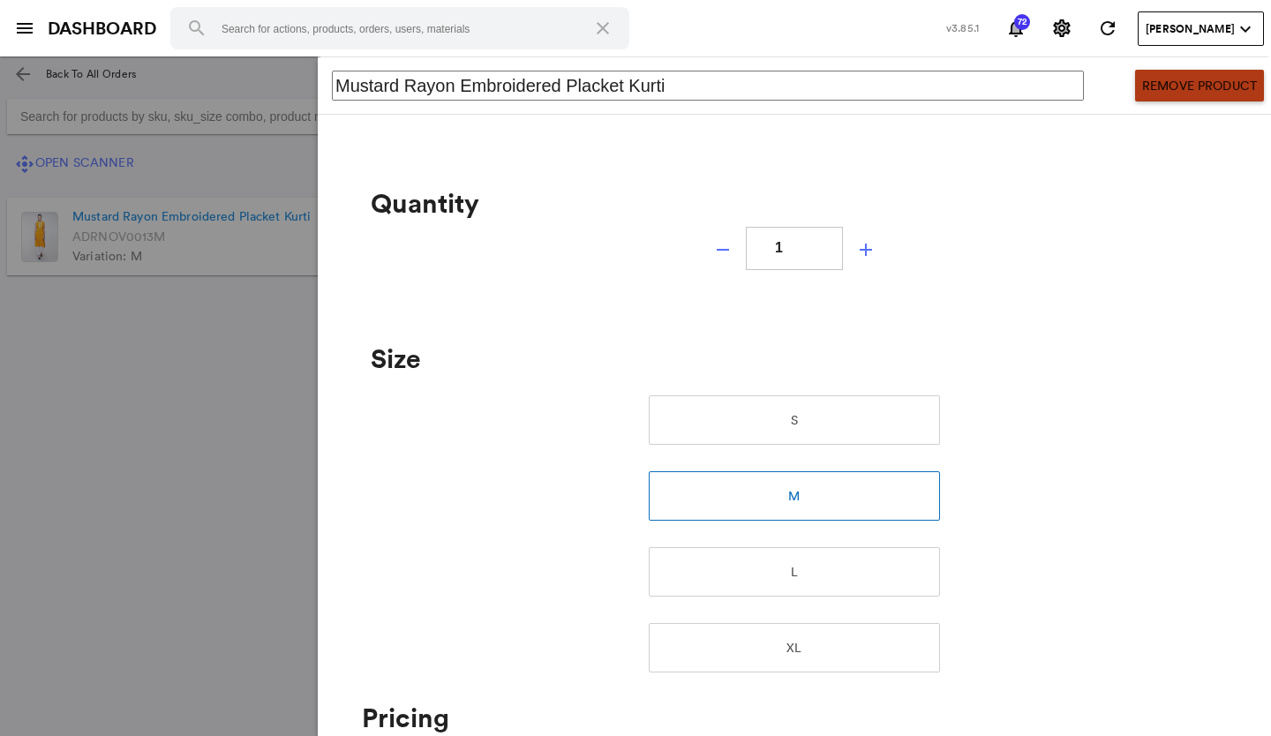
click at [1202, 96] on button "Remove Product" at bounding box center [1199, 86] width 129 height 32
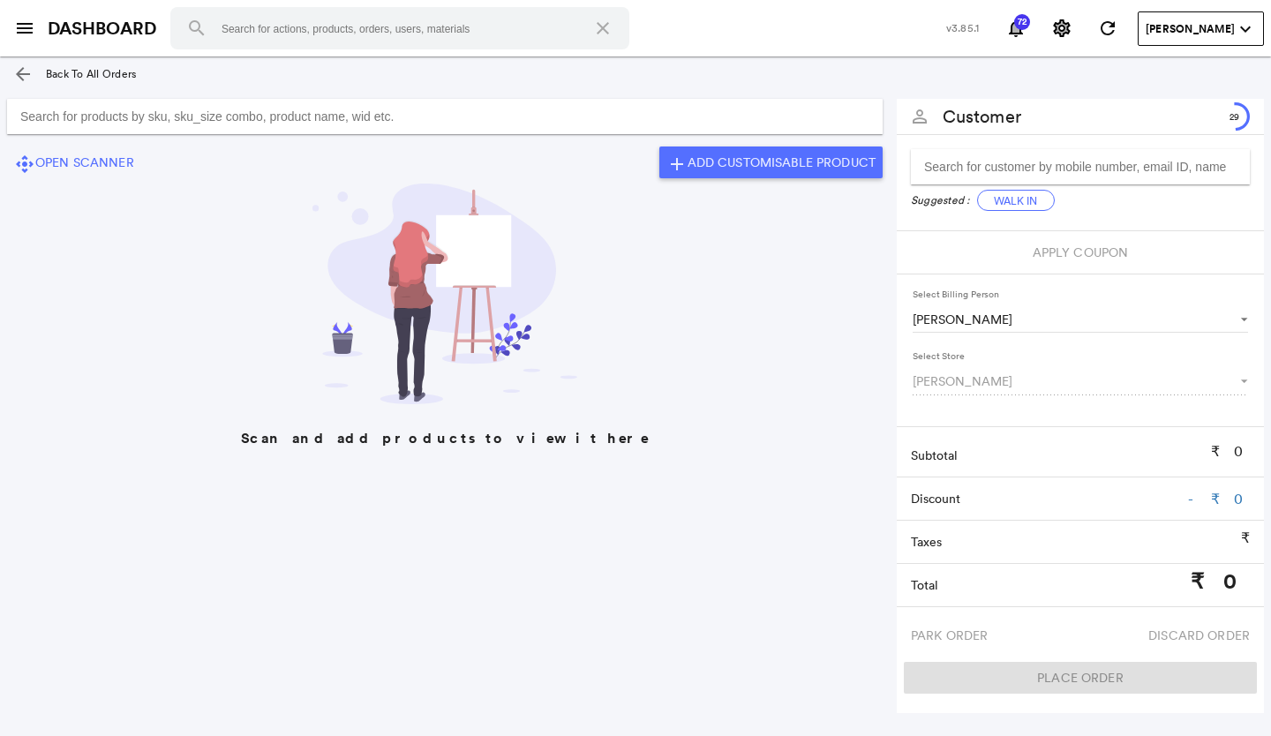
click at [544, 119] on input "Search for products by sku, sku_size combo, product name, wid etc." at bounding box center [444, 116] width 875 height 35
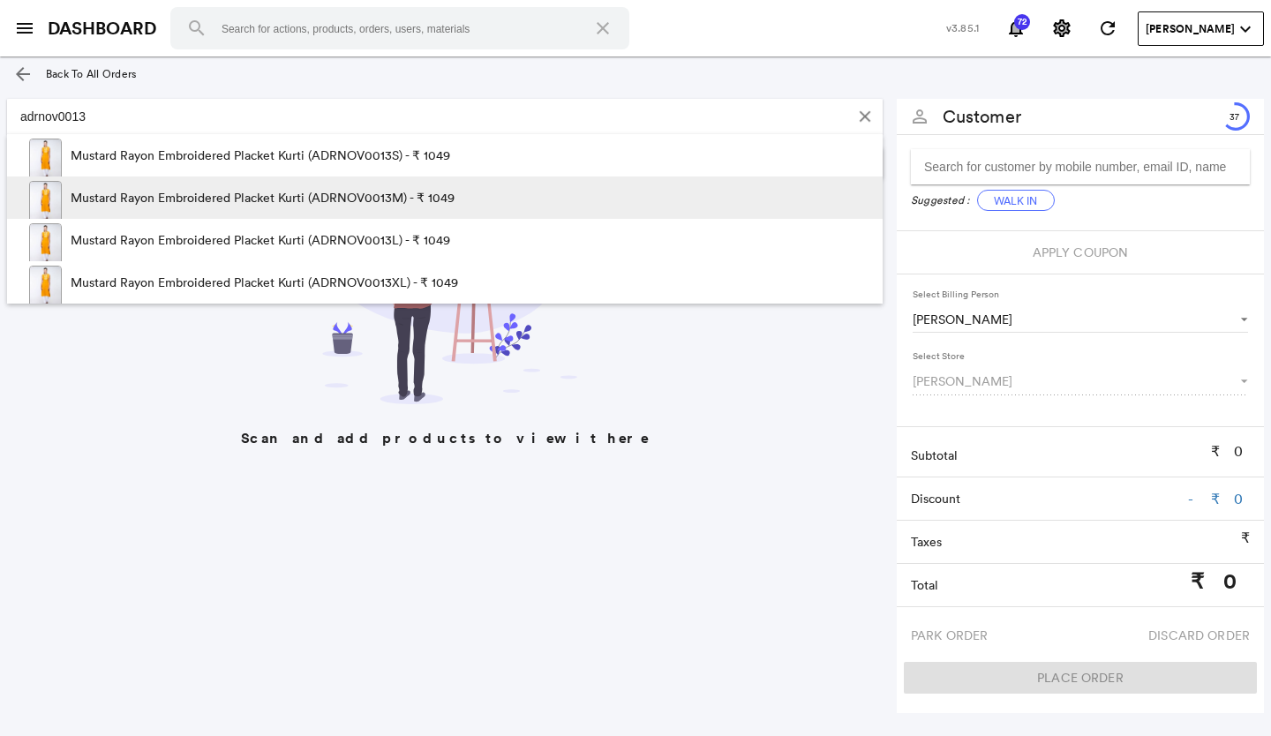
type input "adrnov0013"
click at [420, 194] on p "Mustard Rayon Embroidered Placket Kurti (ADRNOV0013M) - ₹ 1049" at bounding box center [263, 197] width 384 height 42
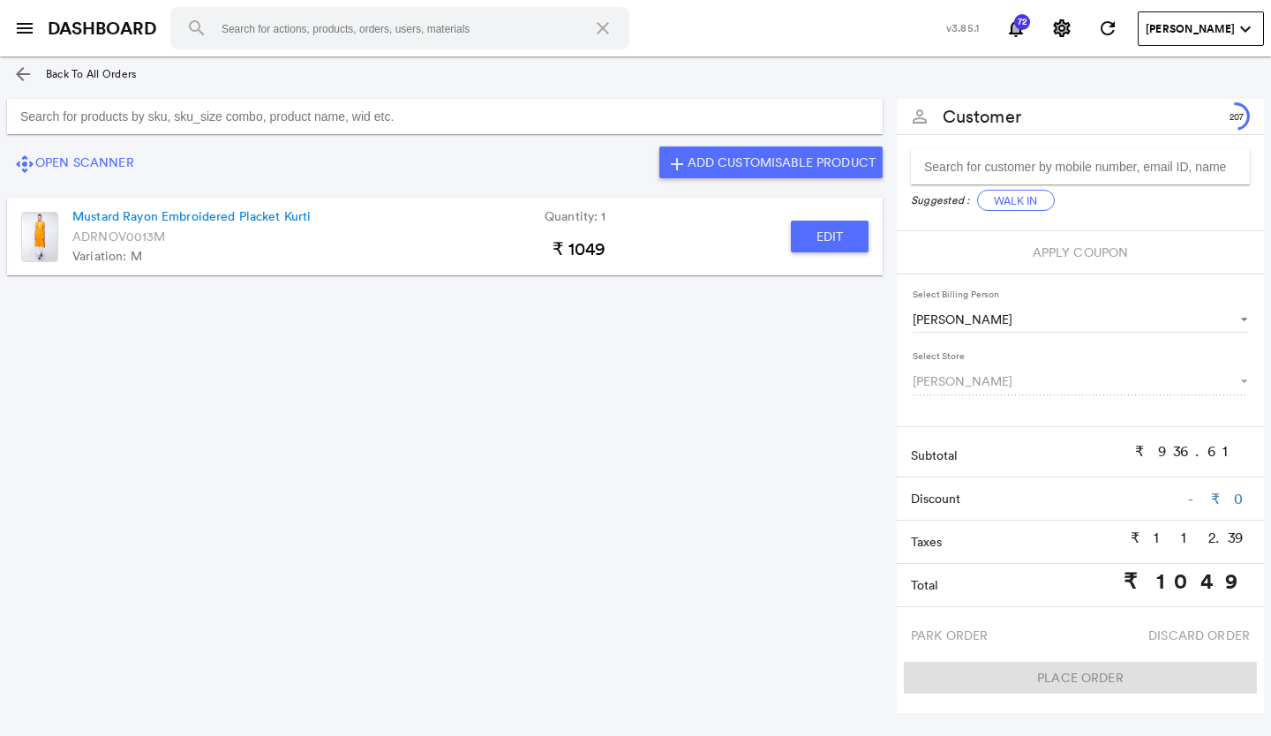
click at [357, 112] on input "Search for products by sku, sku_size combo, product name, wid etc." at bounding box center [444, 116] width 875 height 35
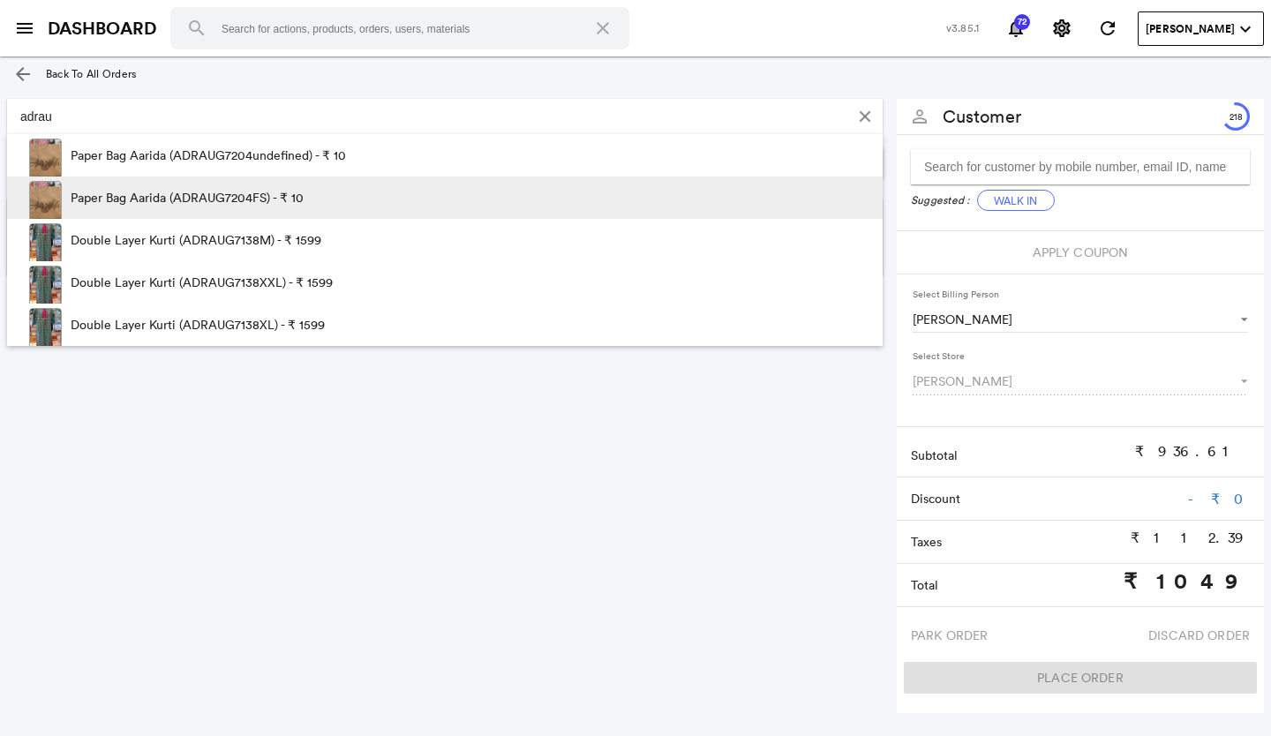
type input "adrau"
click at [232, 189] on p "Paper Bag Aarida (ADRAUG7204FS) - ₹ 10" at bounding box center [187, 197] width 233 height 42
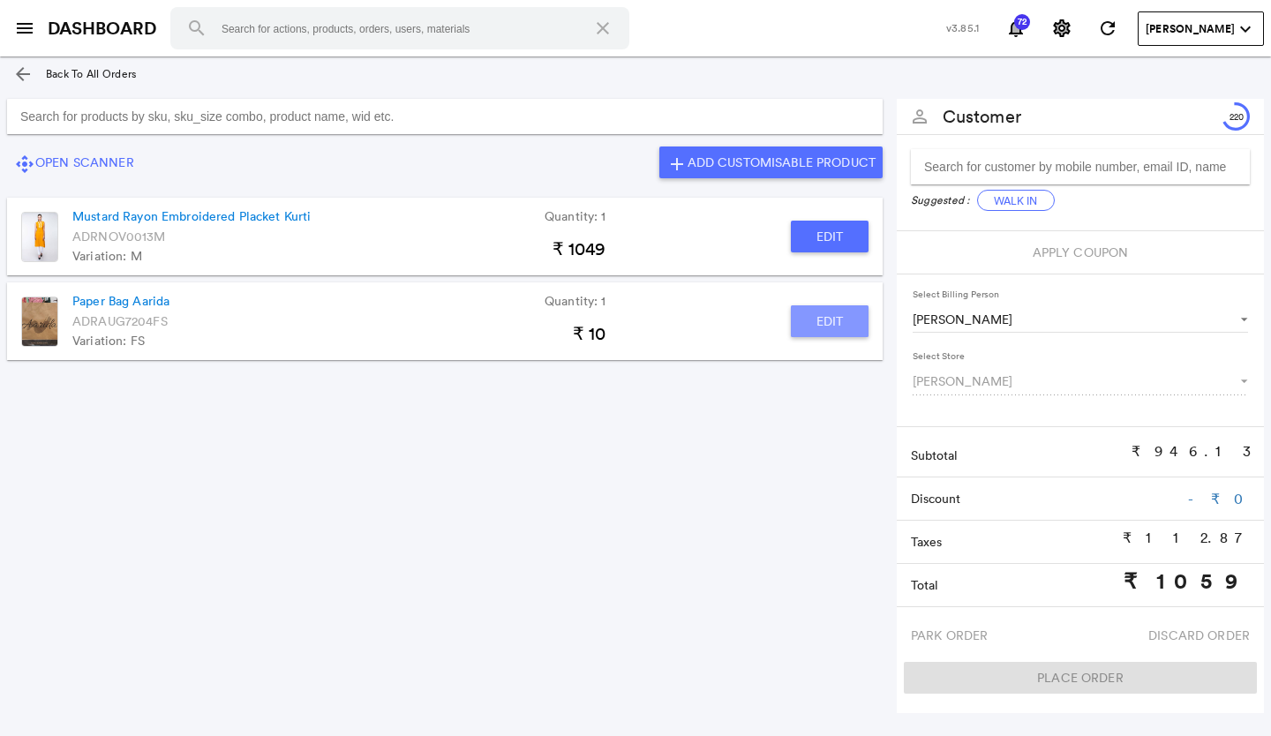
click at [834, 322] on button "Edit" at bounding box center [830, 321] width 78 height 32
type input "Paper Bag Aarida"
type input "1"
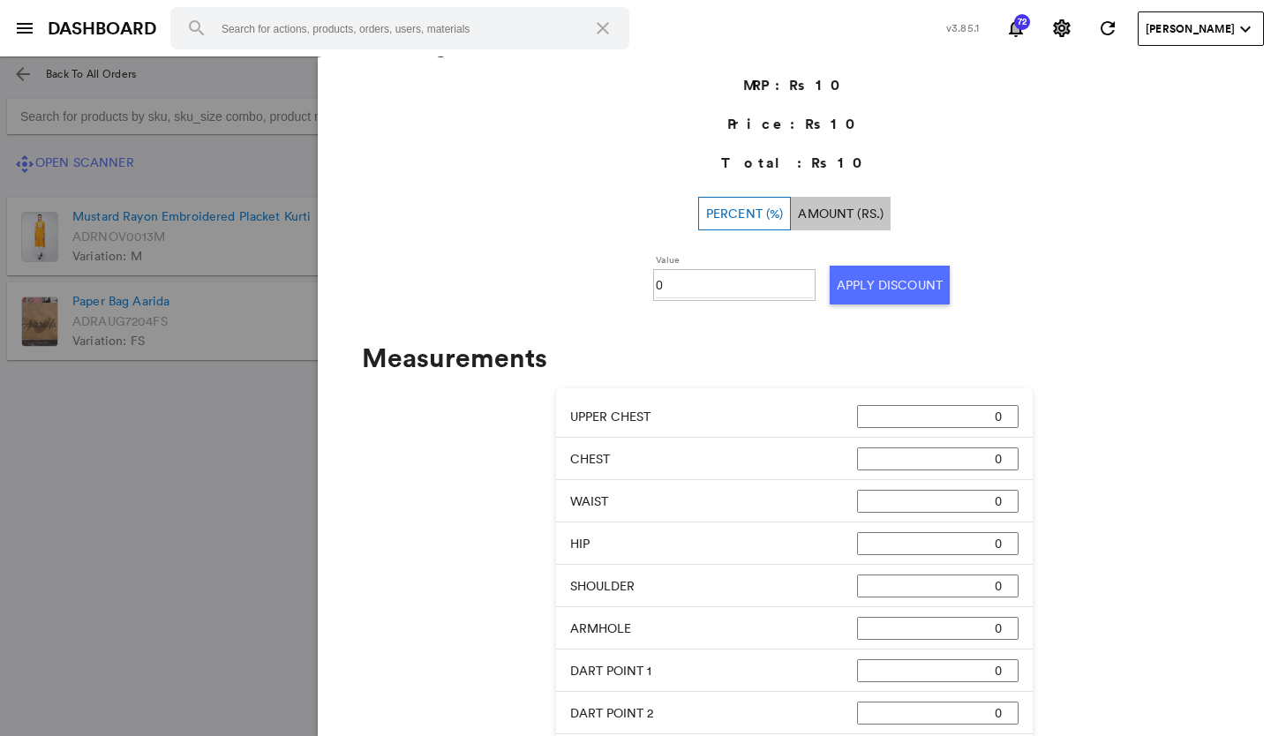
scroll to position [529, 0]
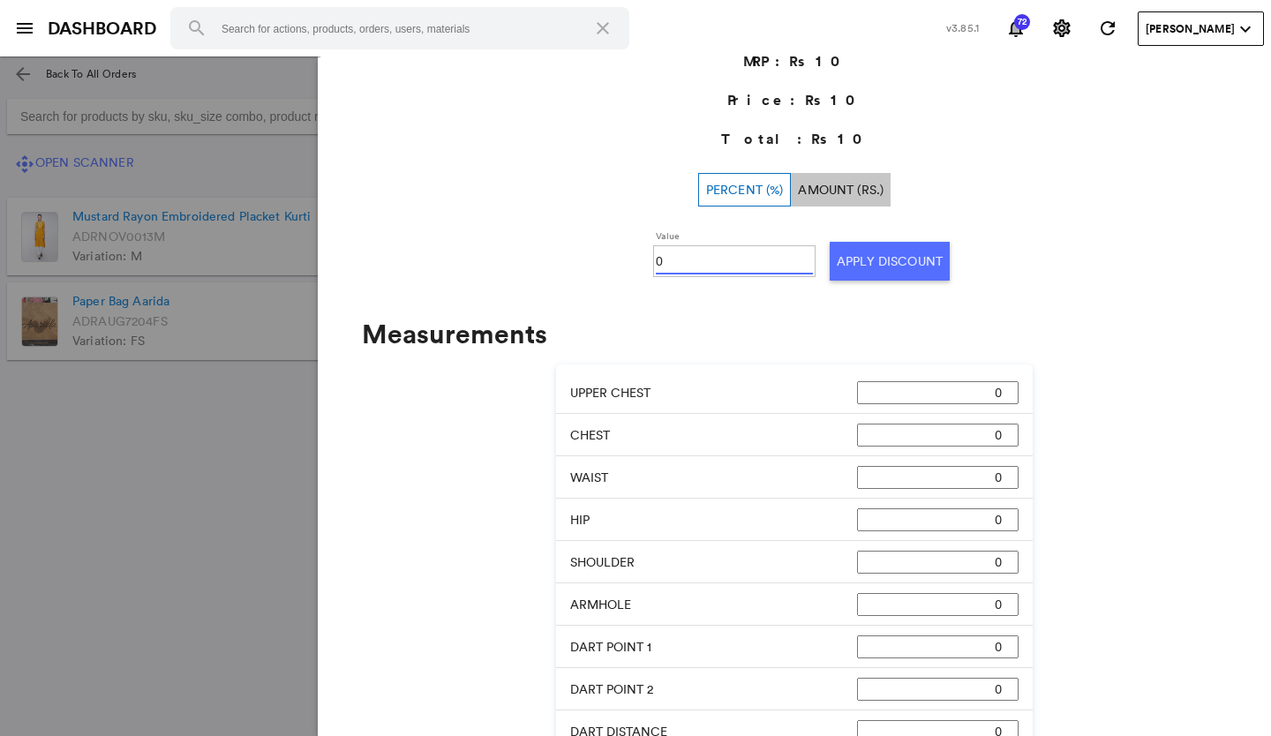
click at [679, 249] on div "Value 0 Apply Discount" at bounding box center [794, 261] width 339 height 67
type input "0100"
click at [892, 261] on button "Apply Discount" at bounding box center [890, 261] width 120 height 39
click at [156, 634] on md-backdrop at bounding box center [635, 395] width 1271 height 679
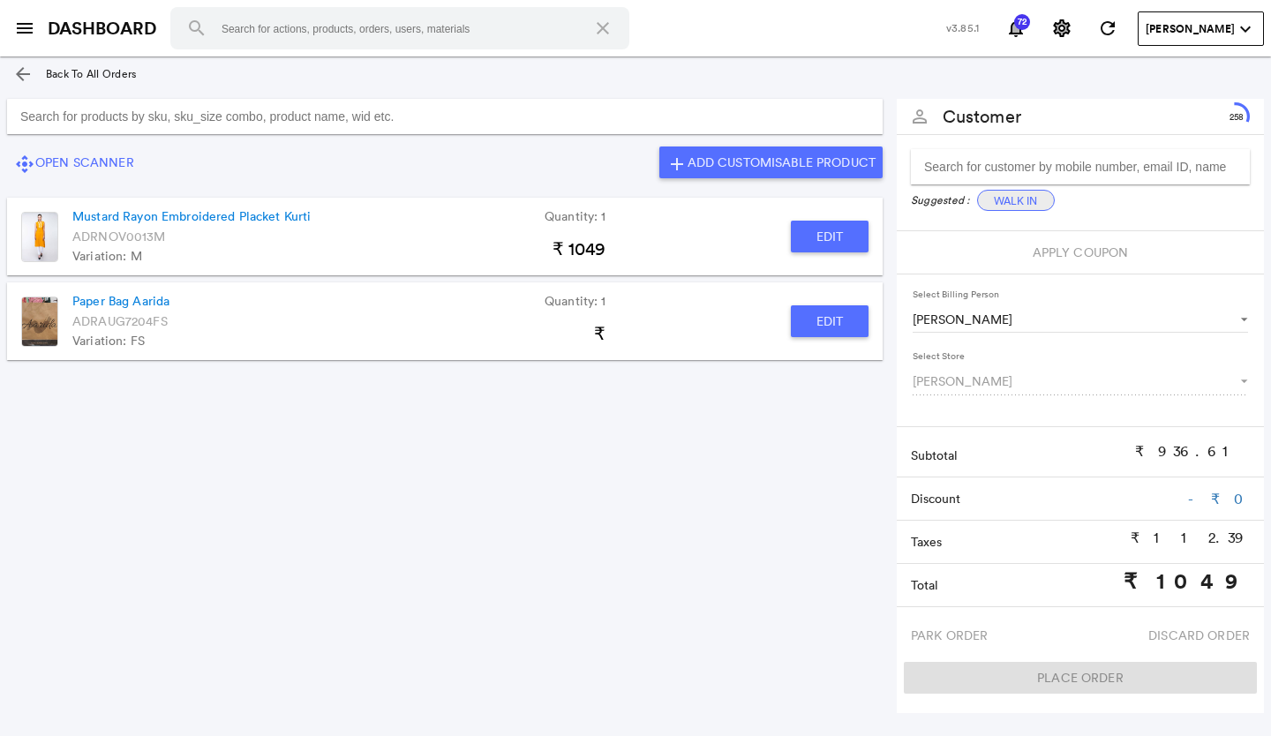
click at [1009, 202] on button "Walk In" at bounding box center [1016, 200] width 78 height 21
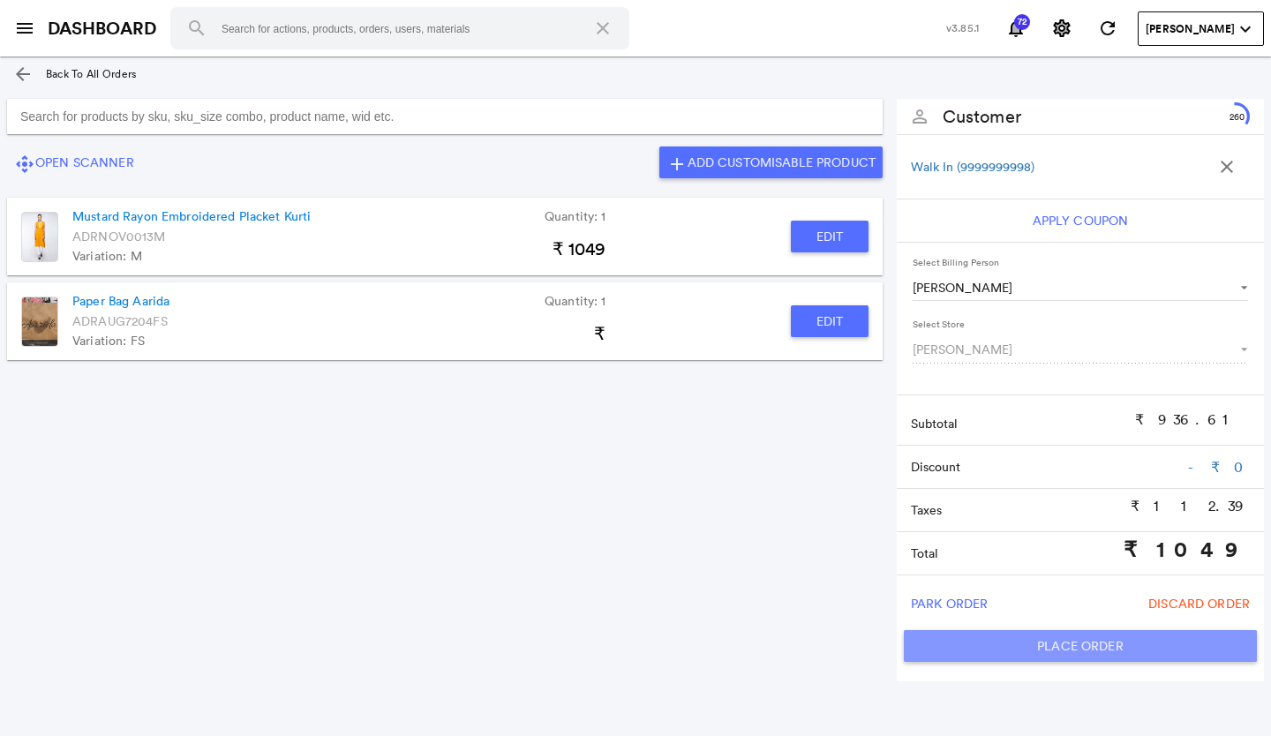
click at [1051, 650] on button "Place Order" at bounding box center [1080, 646] width 353 height 32
type input "1049"
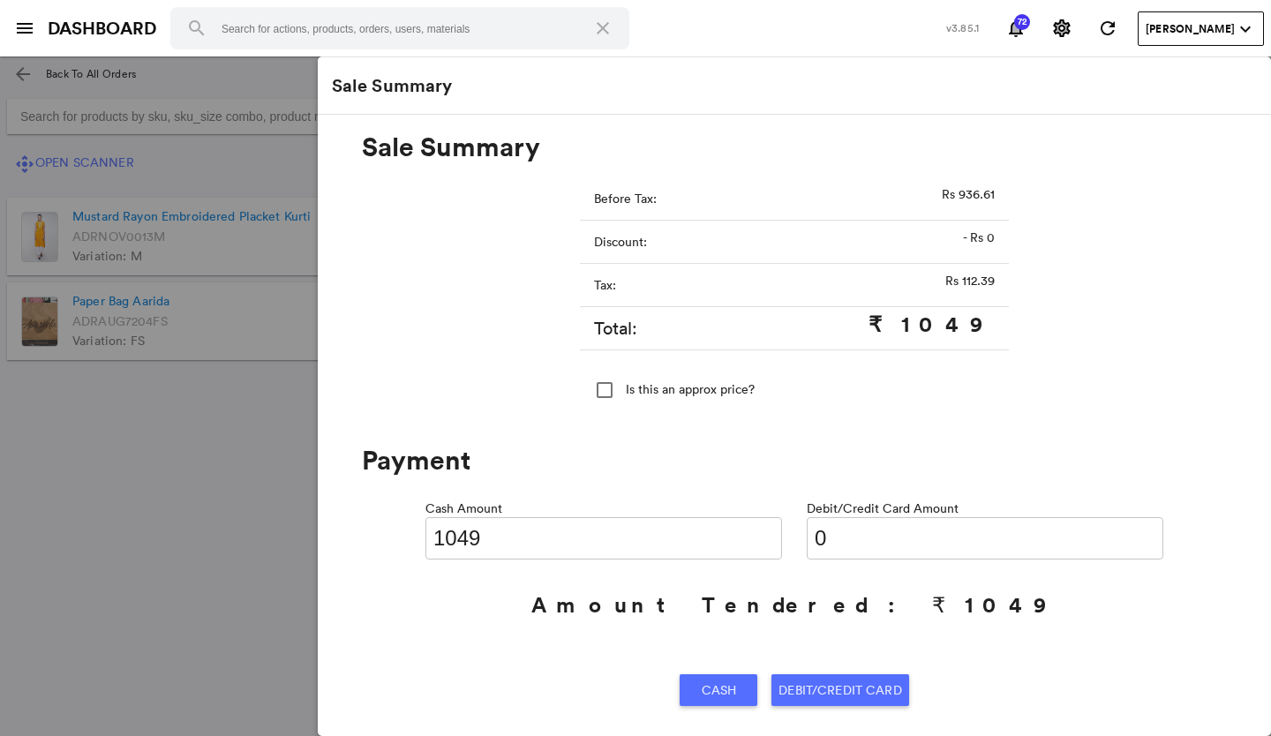
click at [730, 694] on span "Cash" at bounding box center [719, 690] width 35 height 32
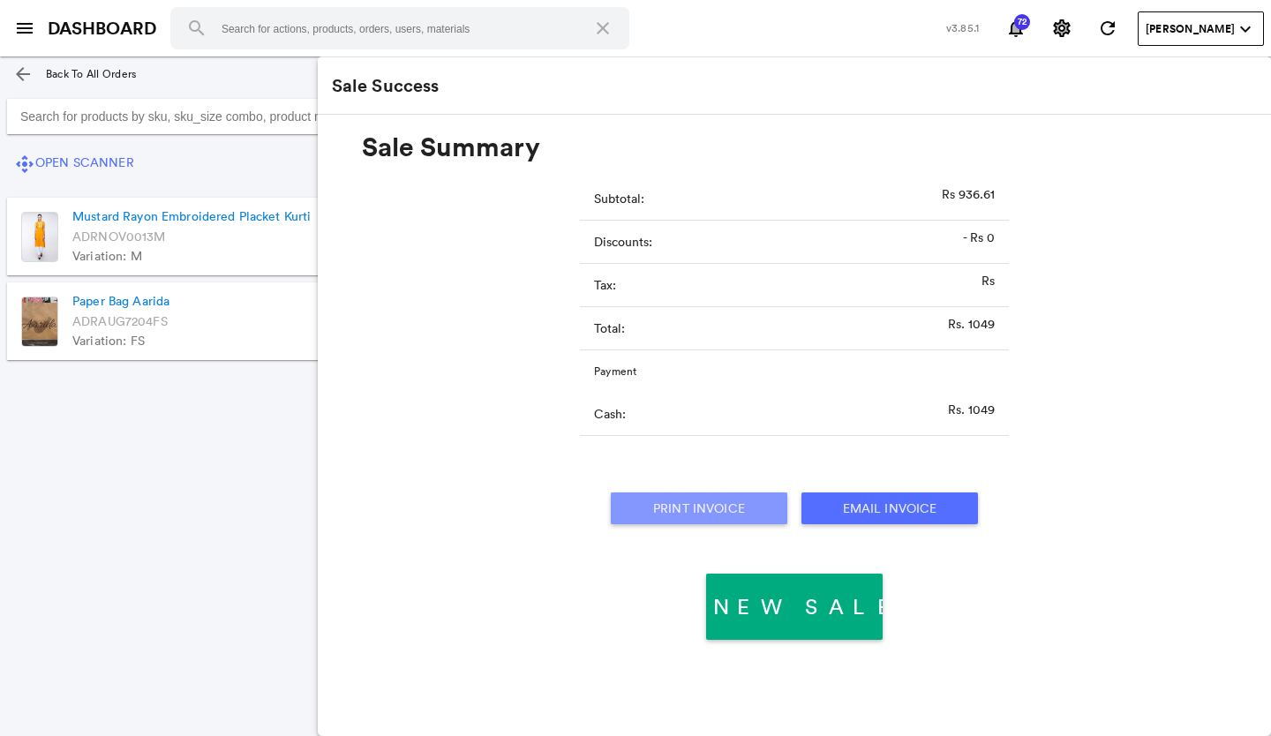
click at [717, 503] on button "Print Invoice" at bounding box center [699, 508] width 176 height 32
click at [21, 22] on md-icon "menu" at bounding box center [24, 28] width 21 height 21
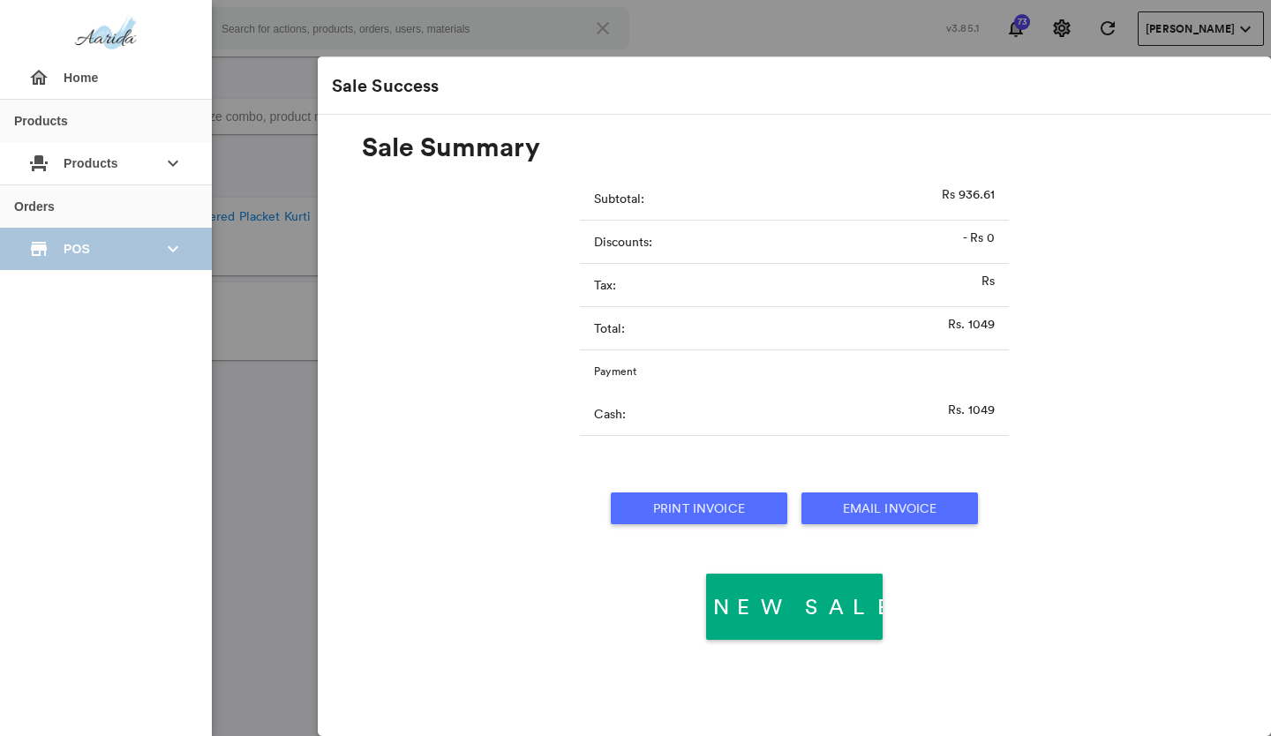
click at [60, 238] on div "store POS keyboard_arrow_down" at bounding box center [106, 249] width 184 height 42
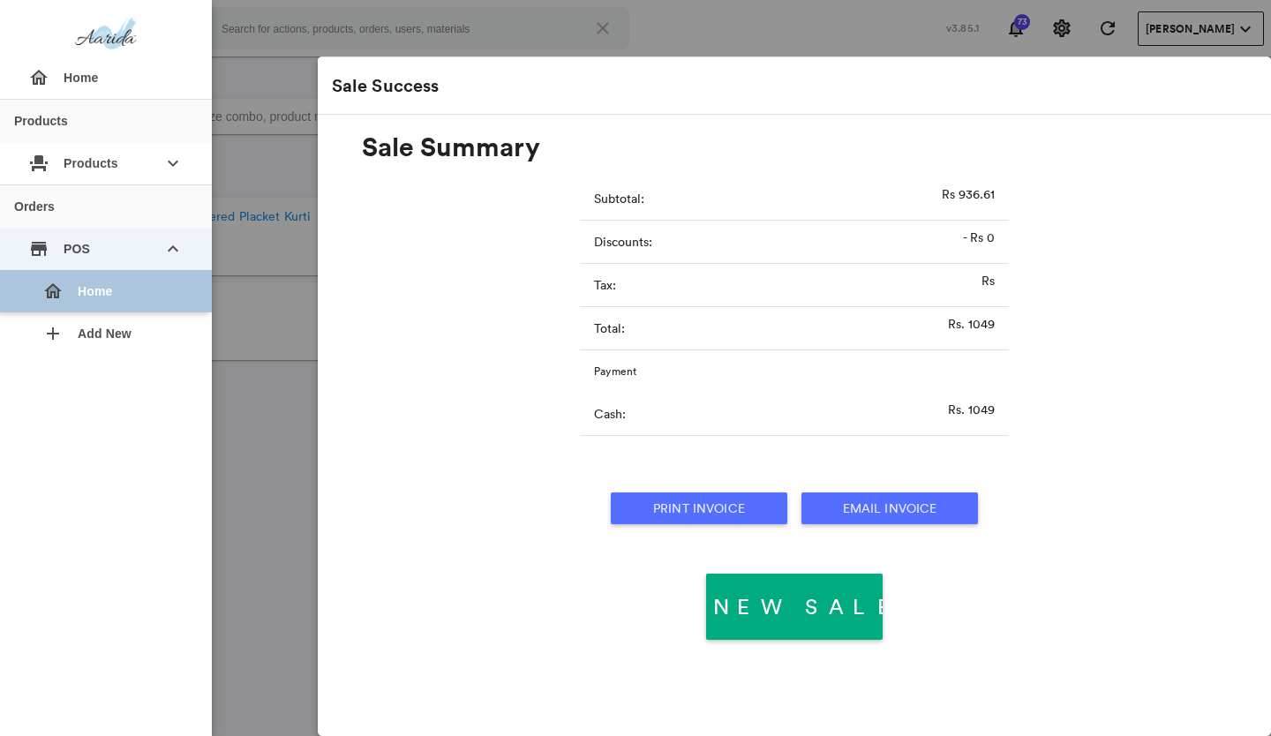
click at [77, 288] on div "home Home" at bounding box center [112, 291] width 169 height 42
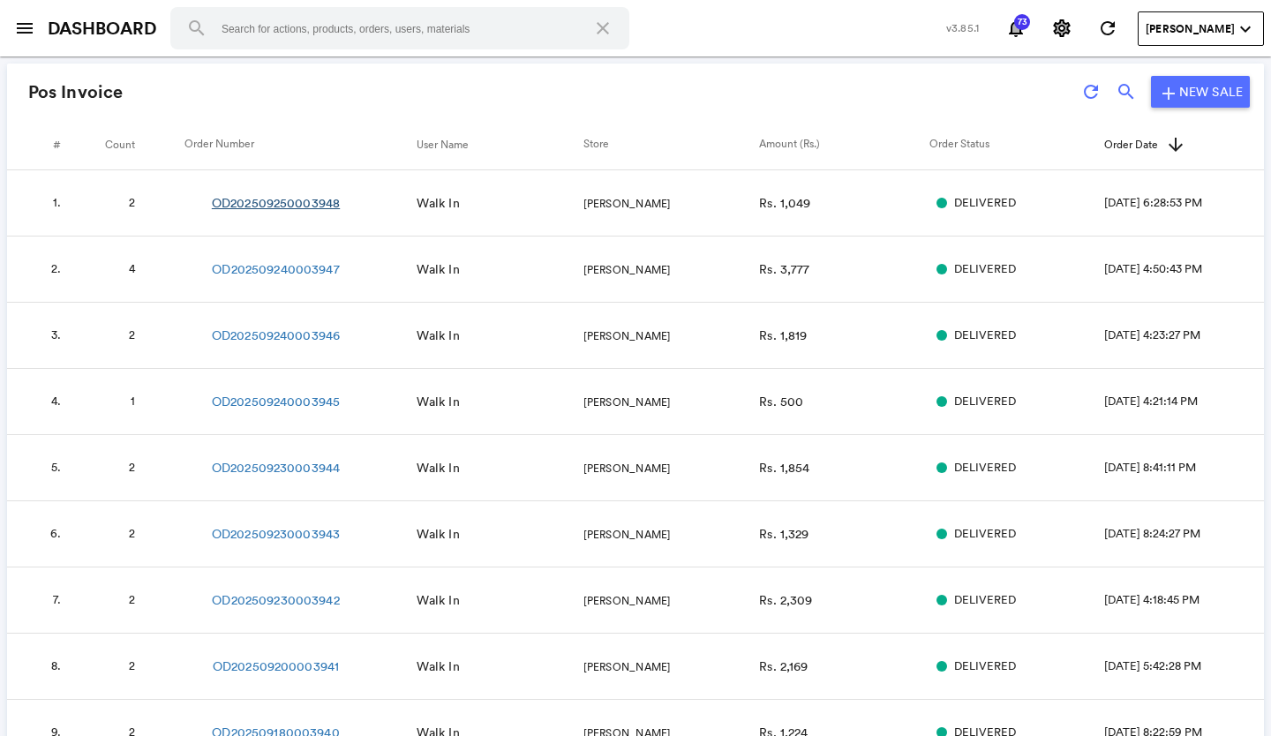
click at [255, 201] on link "OD202509250003948" at bounding box center [276, 203] width 128 height 18
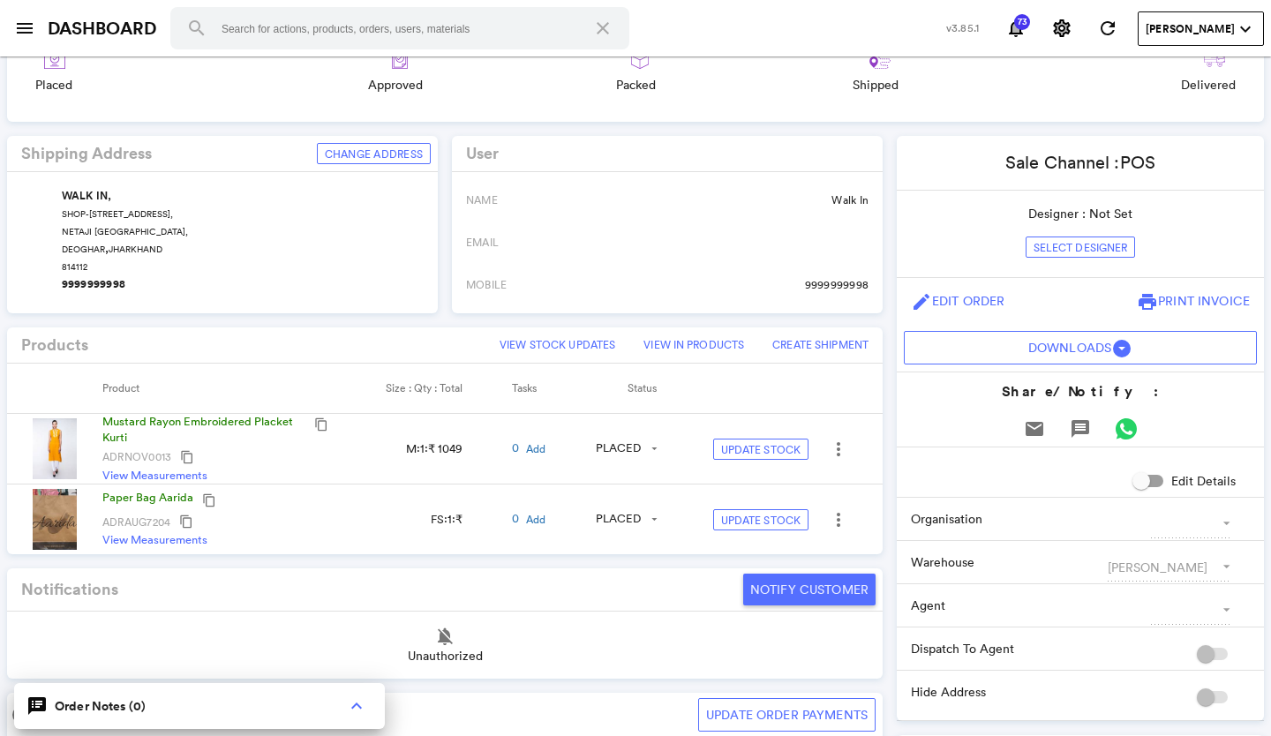
scroll to position [265, 0]
